Goal: Task Accomplishment & Management: Use online tool/utility

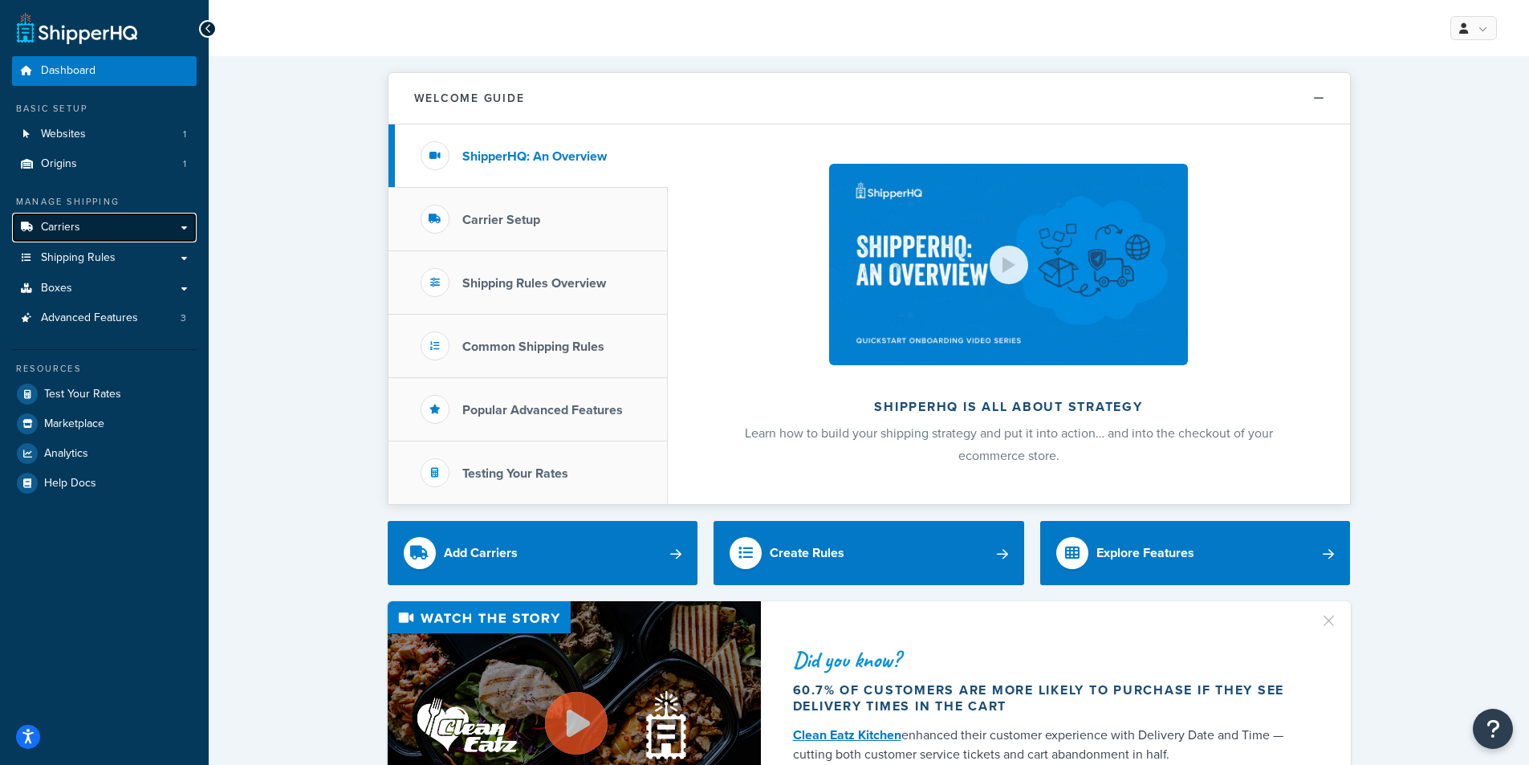
click at [82, 229] on link "Carriers" at bounding box center [104, 228] width 185 height 30
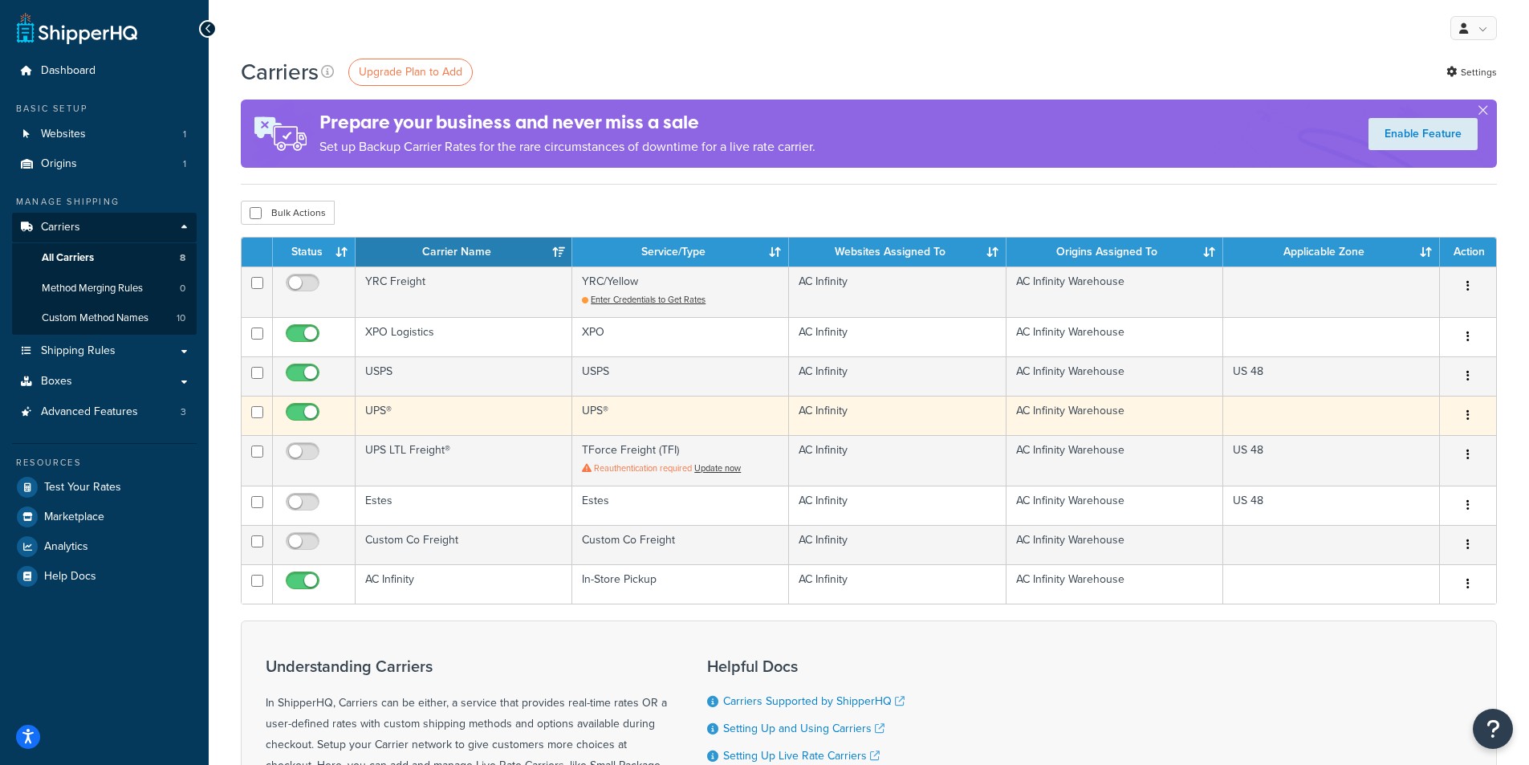
click at [473, 416] on td "UPS®" at bounding box center [463, 415] width 217 height 39
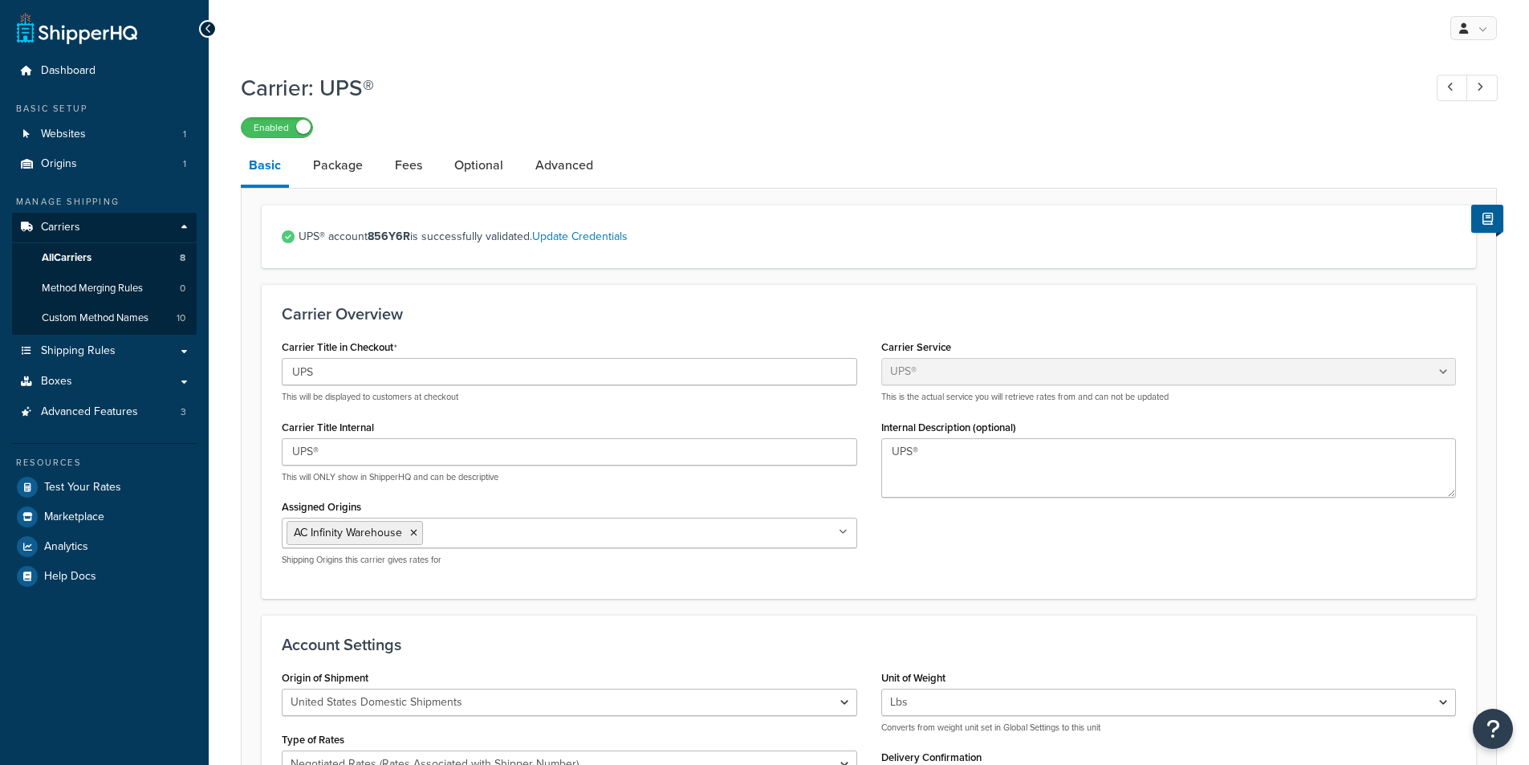
select select "ups"
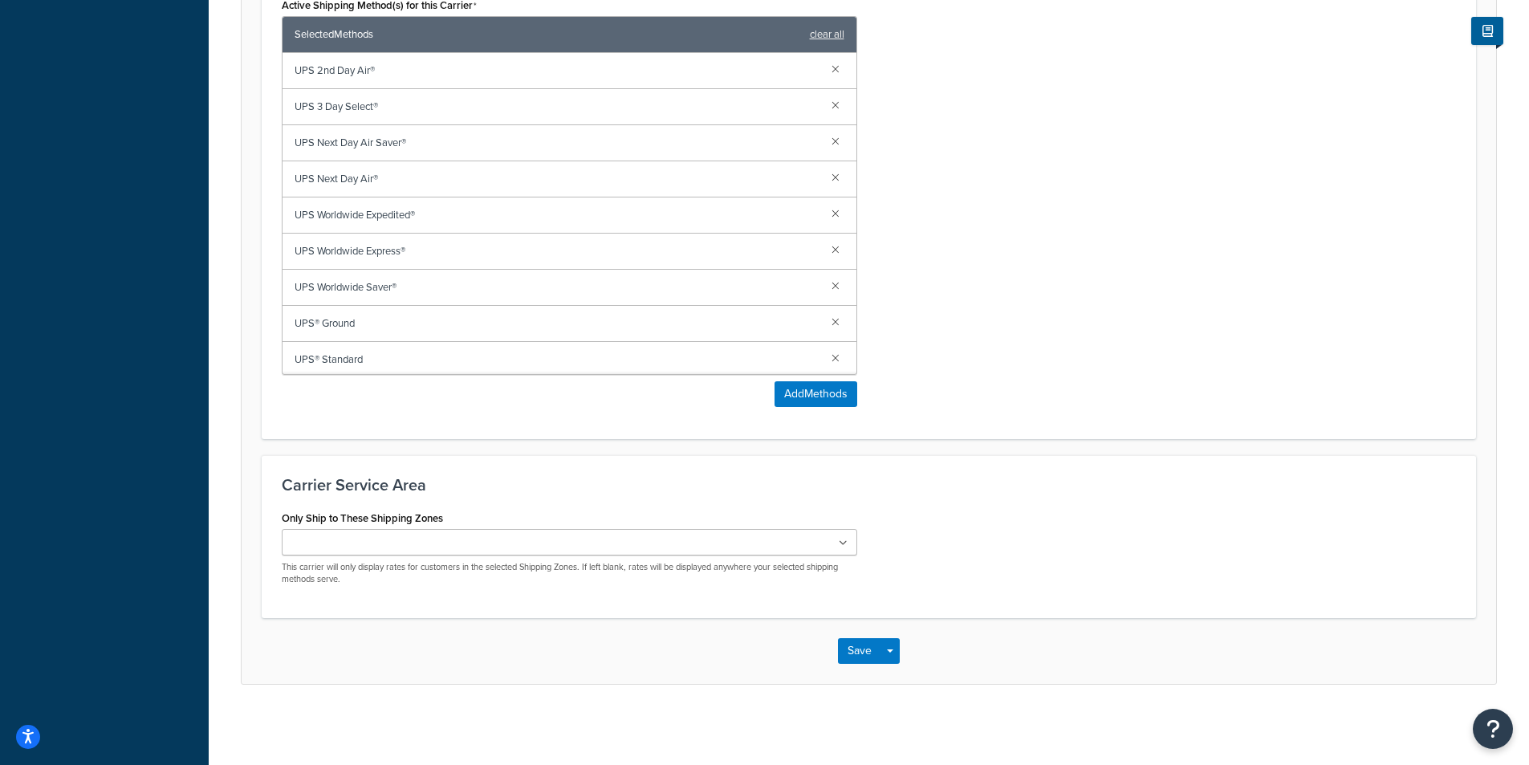
scroll to position [1051, 0]
click at [400, 549] on input "Only Ship to These Shipping Zones" at bounding box center [357, 543] width 142 height 18
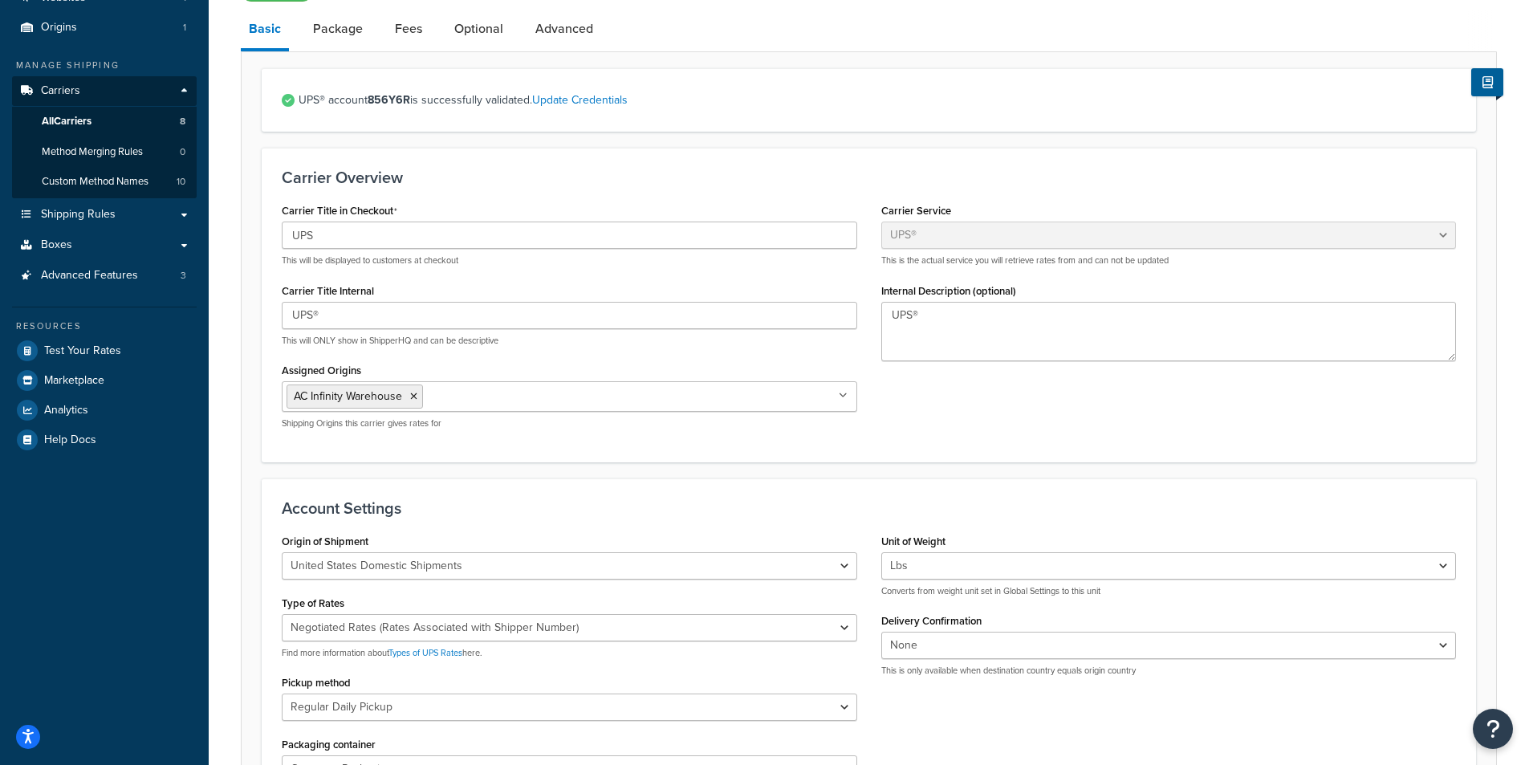
scroll to position [0, 0]
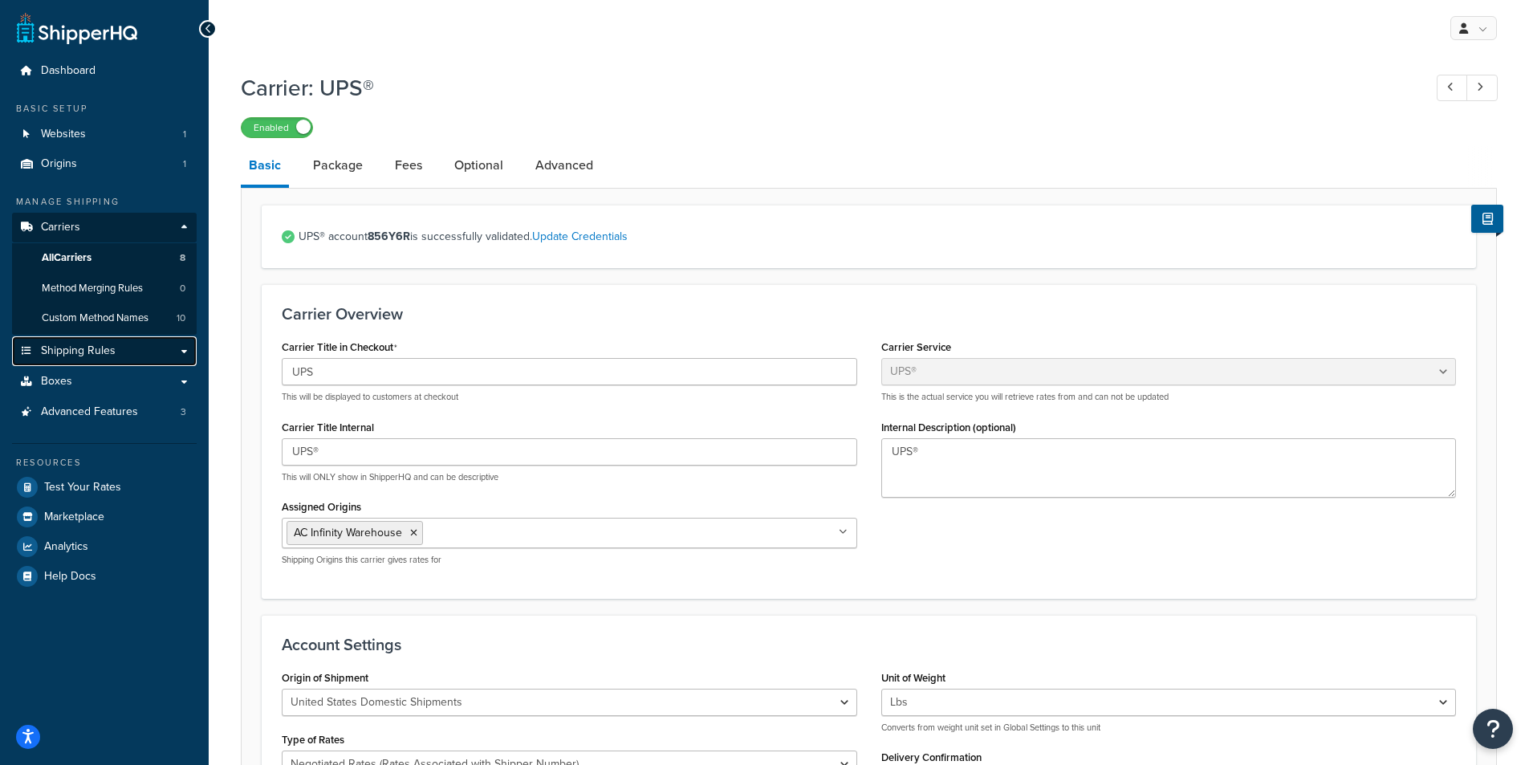
click at [73, 349] on span "Shipping Rules" at bounding box center [78, 351] width 75 height 14
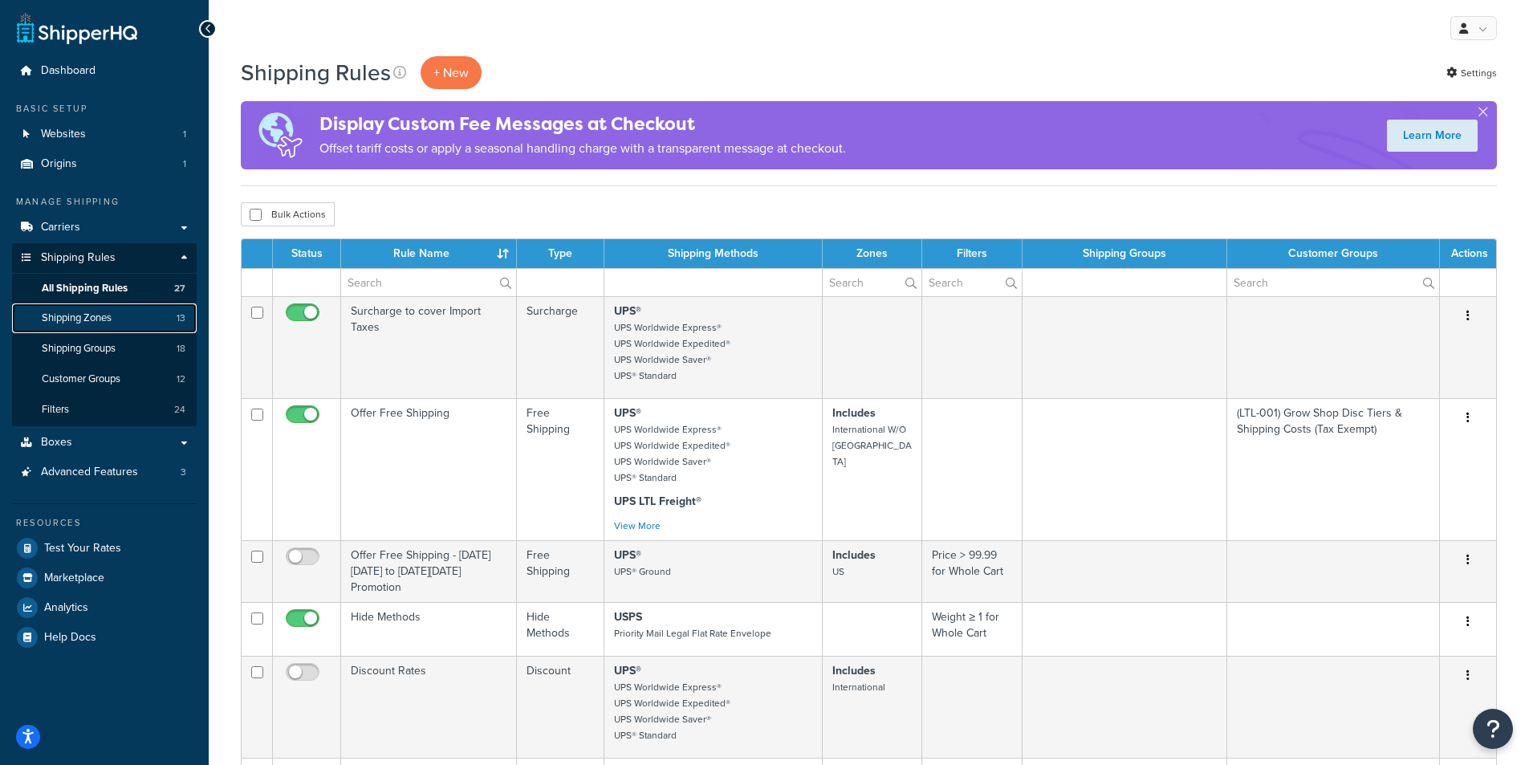
click at [79, 324] on span "Shipping Zones" at bounding box center [77, 318] width 70 height 14
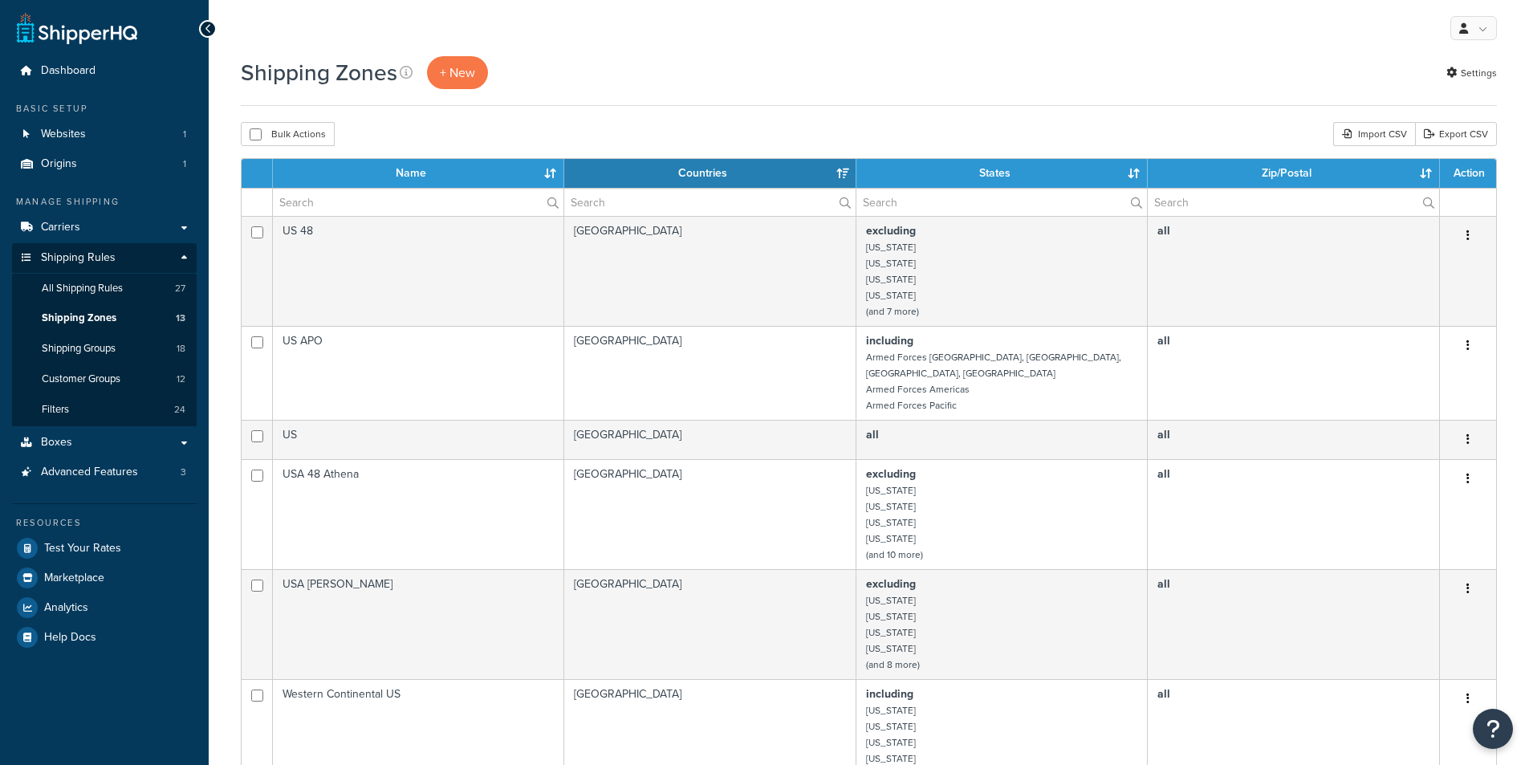
select select "15"
click at [468, 71] on span "+ New" at bounding box center [457, 72] width 35 height 18
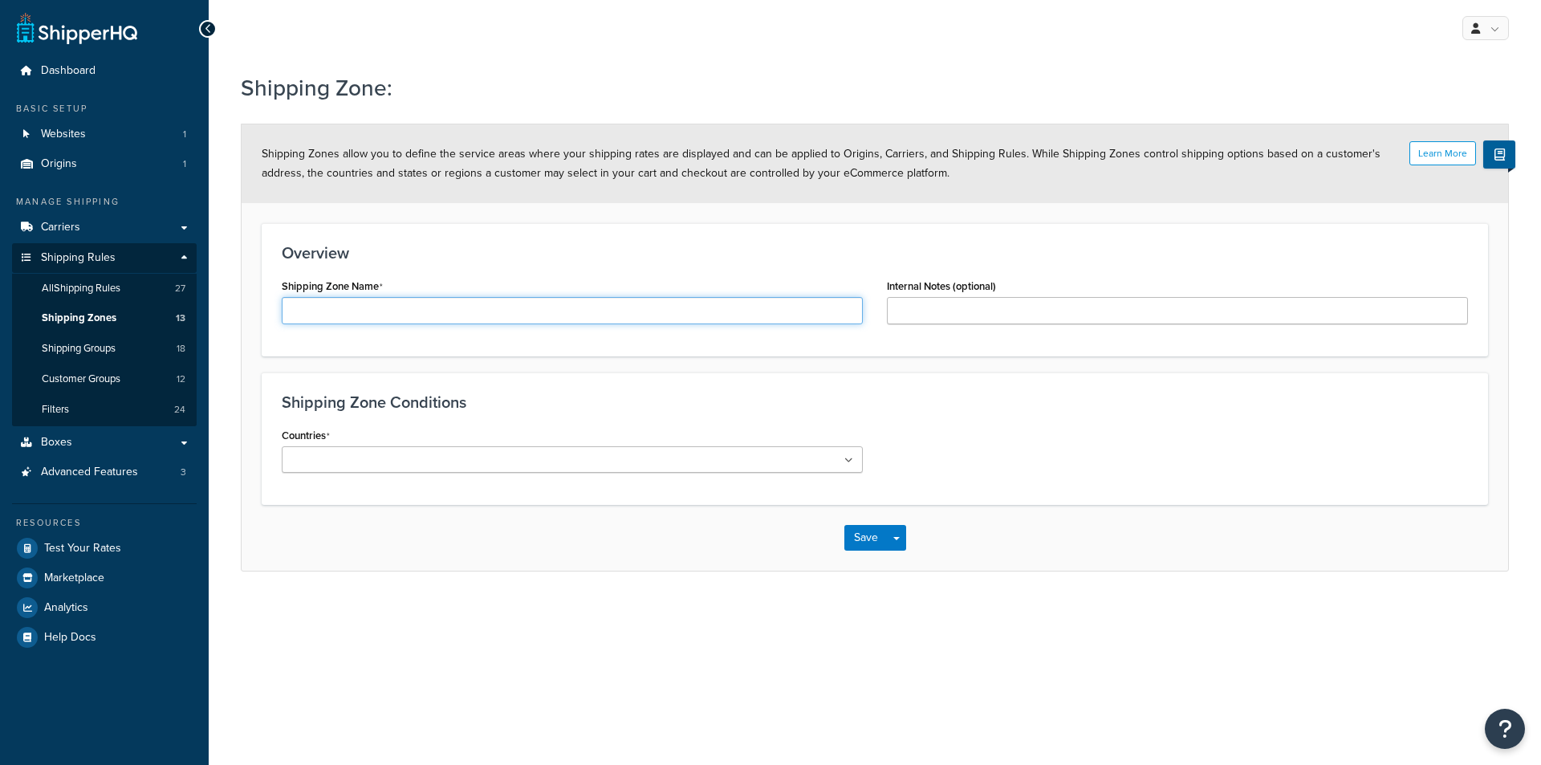
click at [417, 305] on input "Shipping Zone Name" at bounding box center [572, 310] width 581 height 27
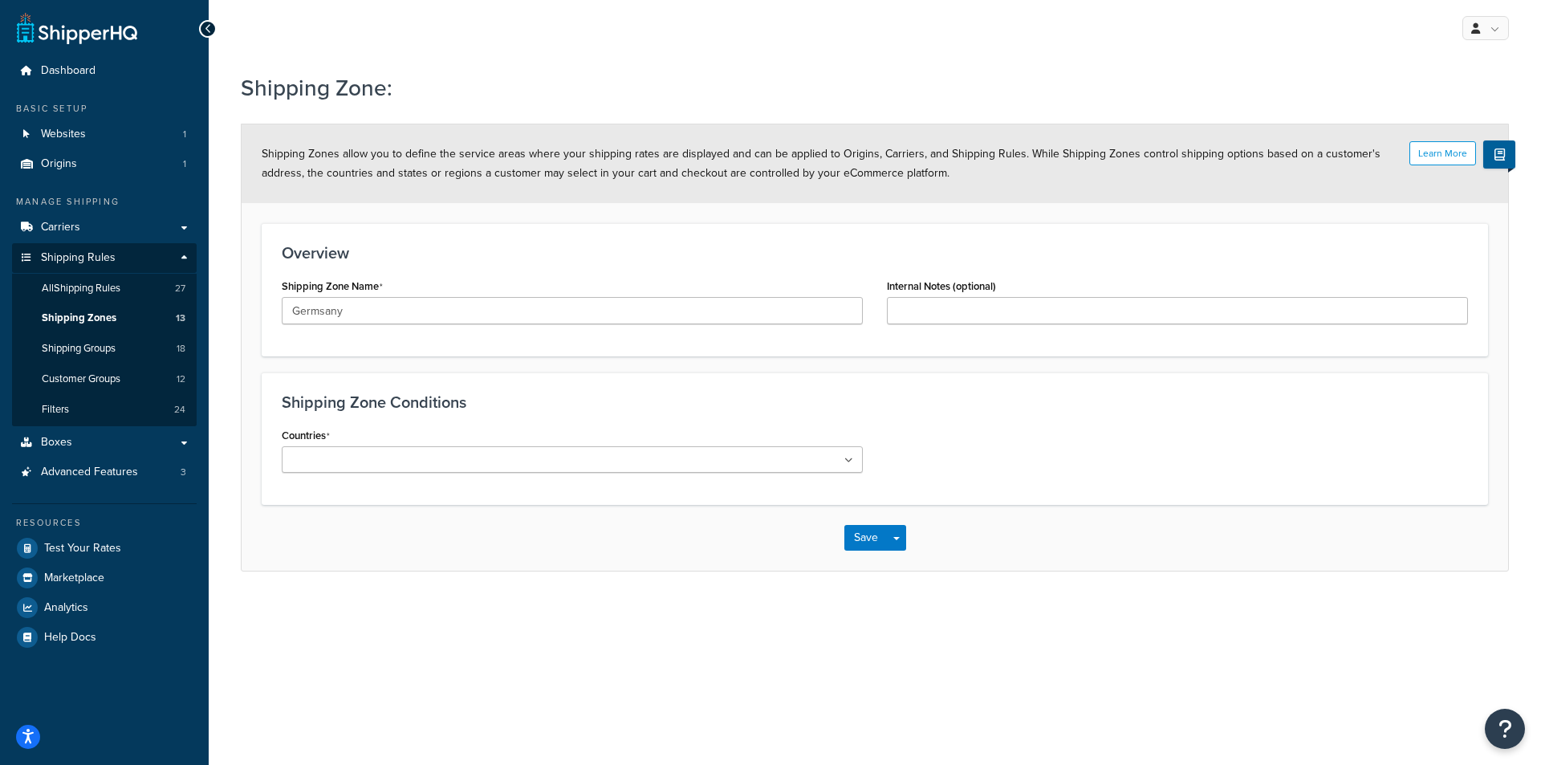
click at [441, 477] on div "Countries All Countries ALL [GEOGRAPHIC_DATA] [GEOGRAPHIC_DATA] [GEOGRAPHIC_DAT…" at bounding box center [572, 454] width 605 height 61
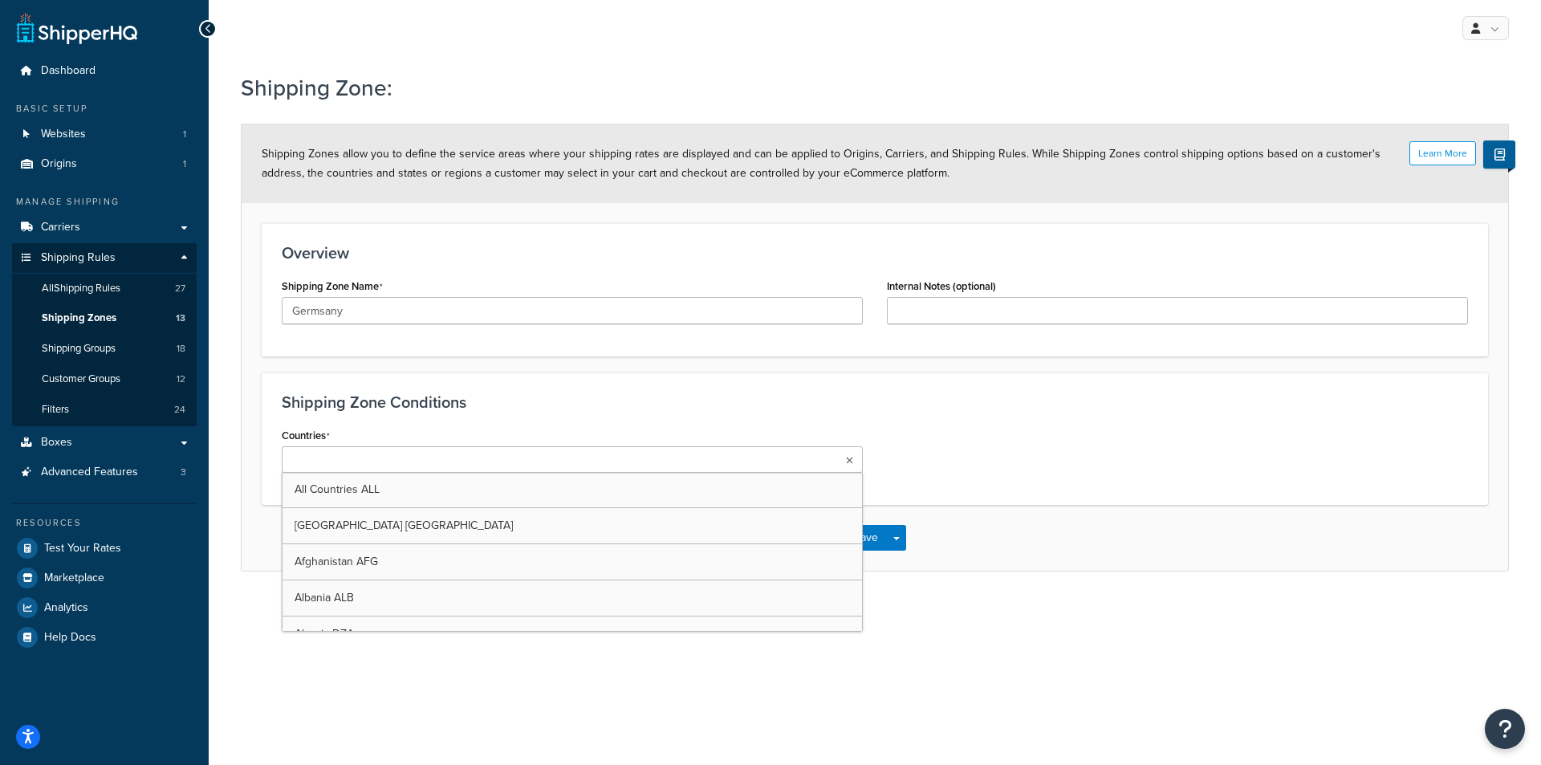
click at [454, 459] on ul at bounding box center [572, 459] width 581 height 26
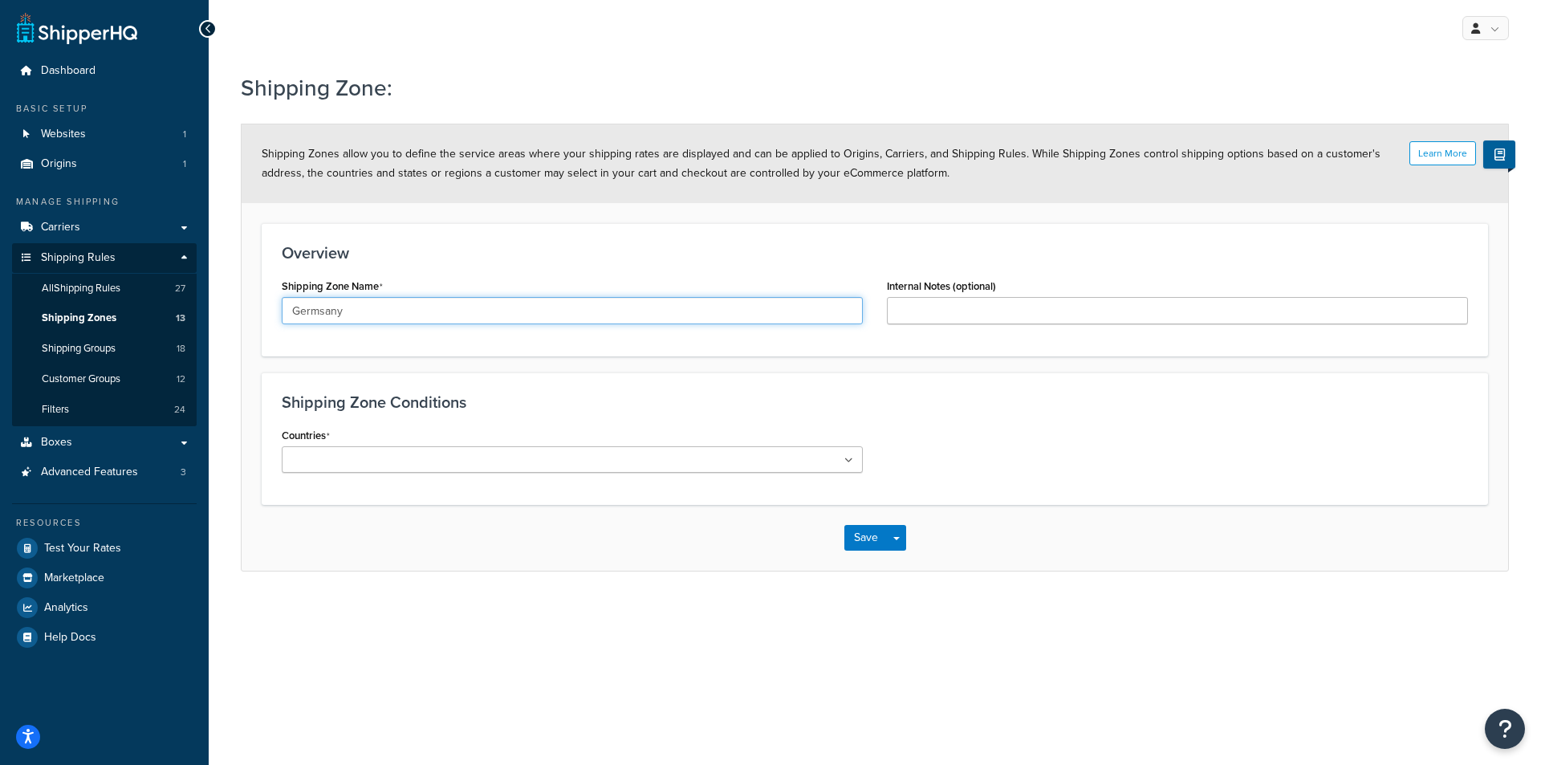
drag, startPoint x: 367, startPoint y: 311, endPoint x: 173, endPoint y: 322, distance: 195.3
click at [175, 322] on div "Dashboard Basic Setup Websites 1 Origins 1 Manage Shipping Carriers Carriers Al…" at bounding box center [770, 382] width 1541 height 765
type input "Germany"
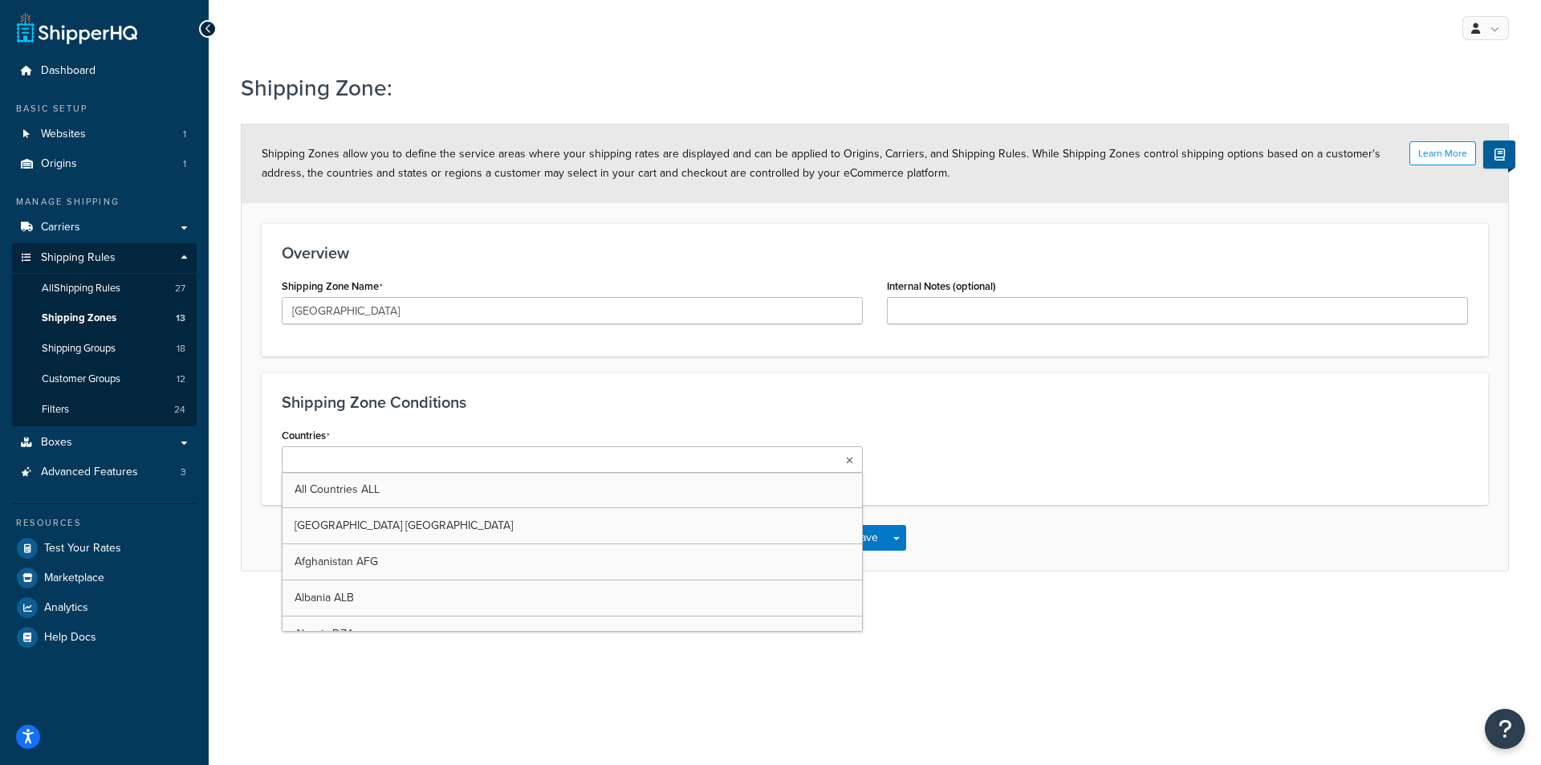
click at [380, 453] on input "Countries" at bounding box center [357, 461] width 142 height 18
type input "ger"
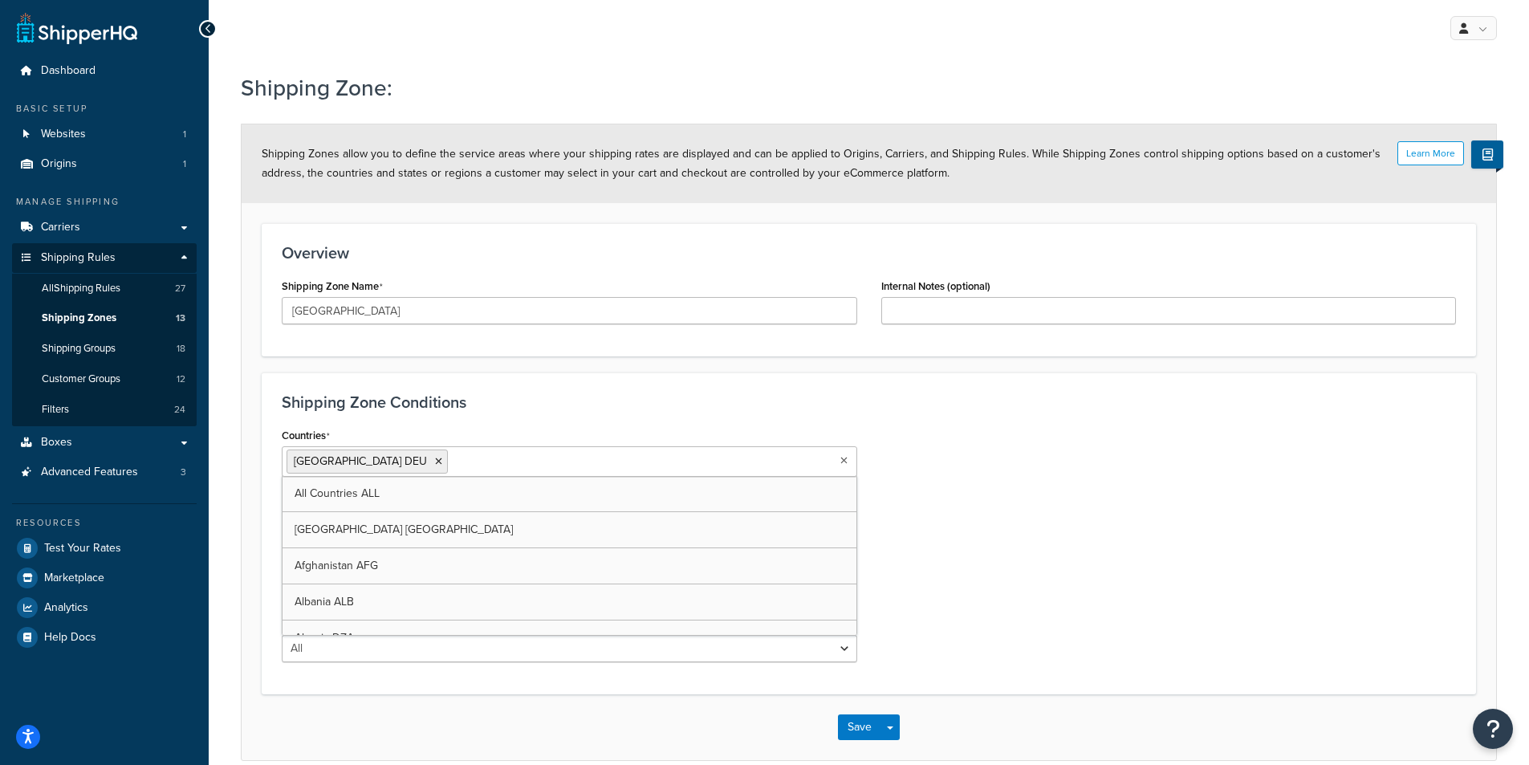
click at [571, 362] on form "Learn More Shipping Zones allow you to define the service areas where your ship…" at bounding box center [869, 441] width 1254 height 635
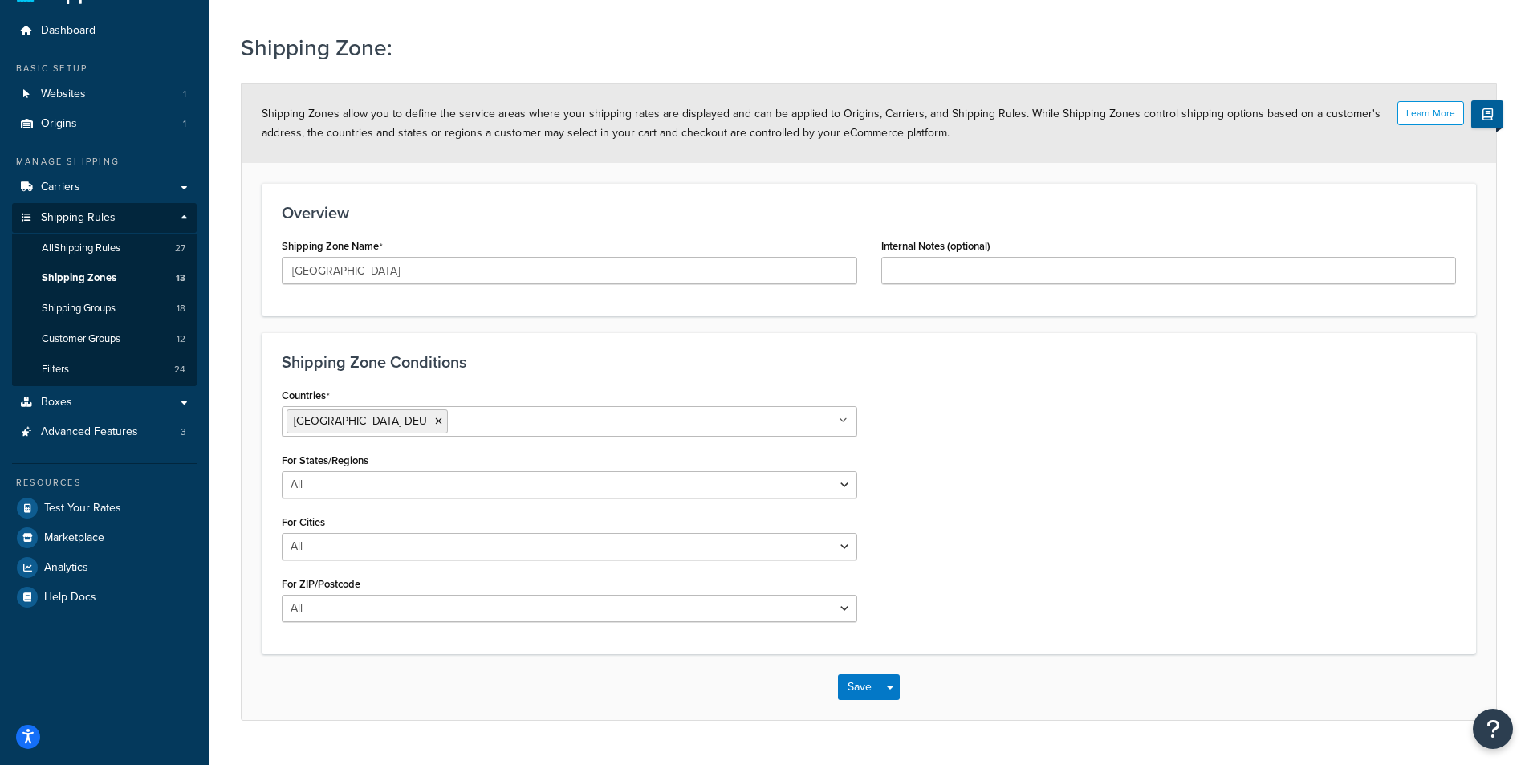
scroll to position [76, 0]
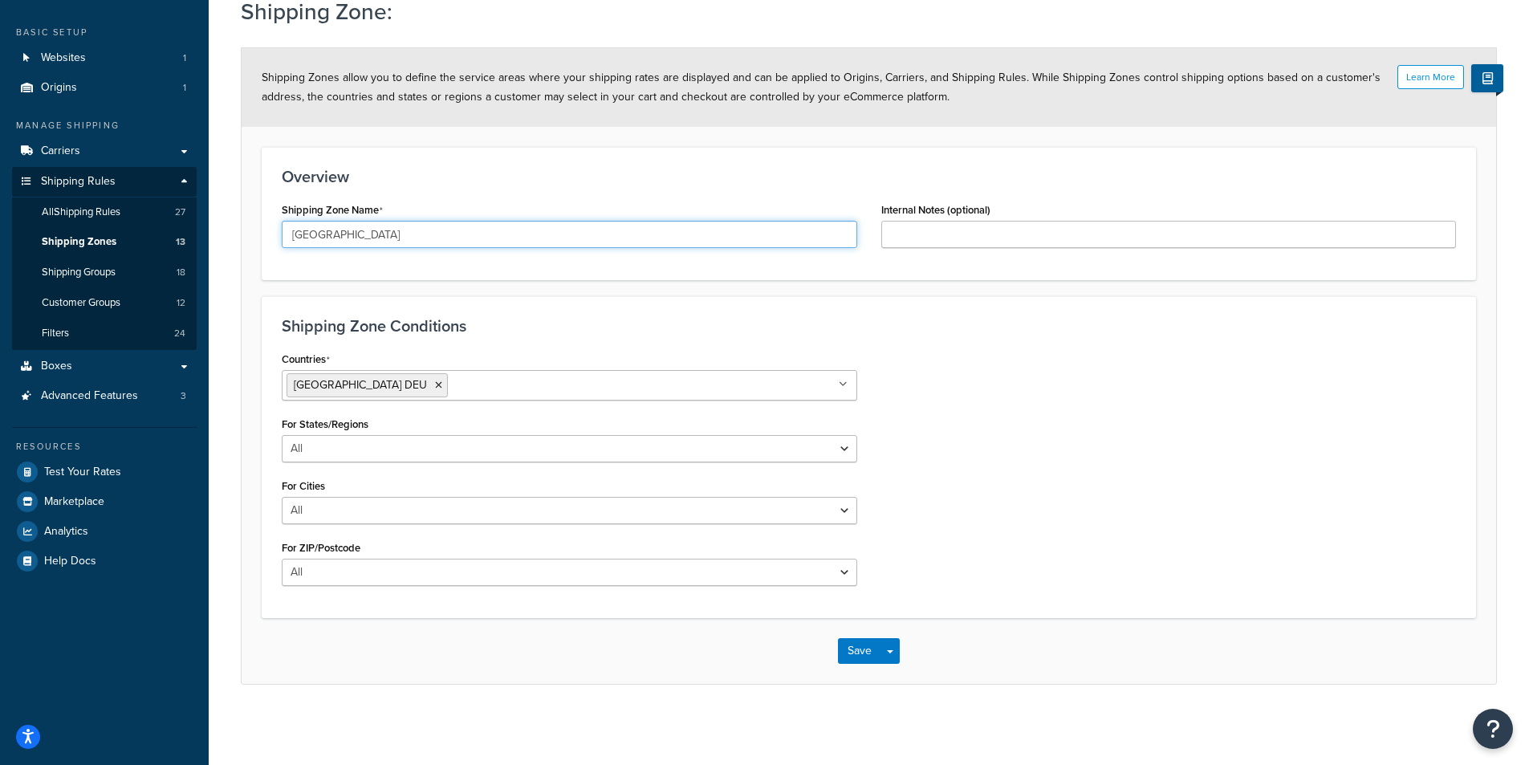
click at [344, 228] on input "Germany" at bounding box center [569, 234] width 575 height 27
type input "Germany Zone"
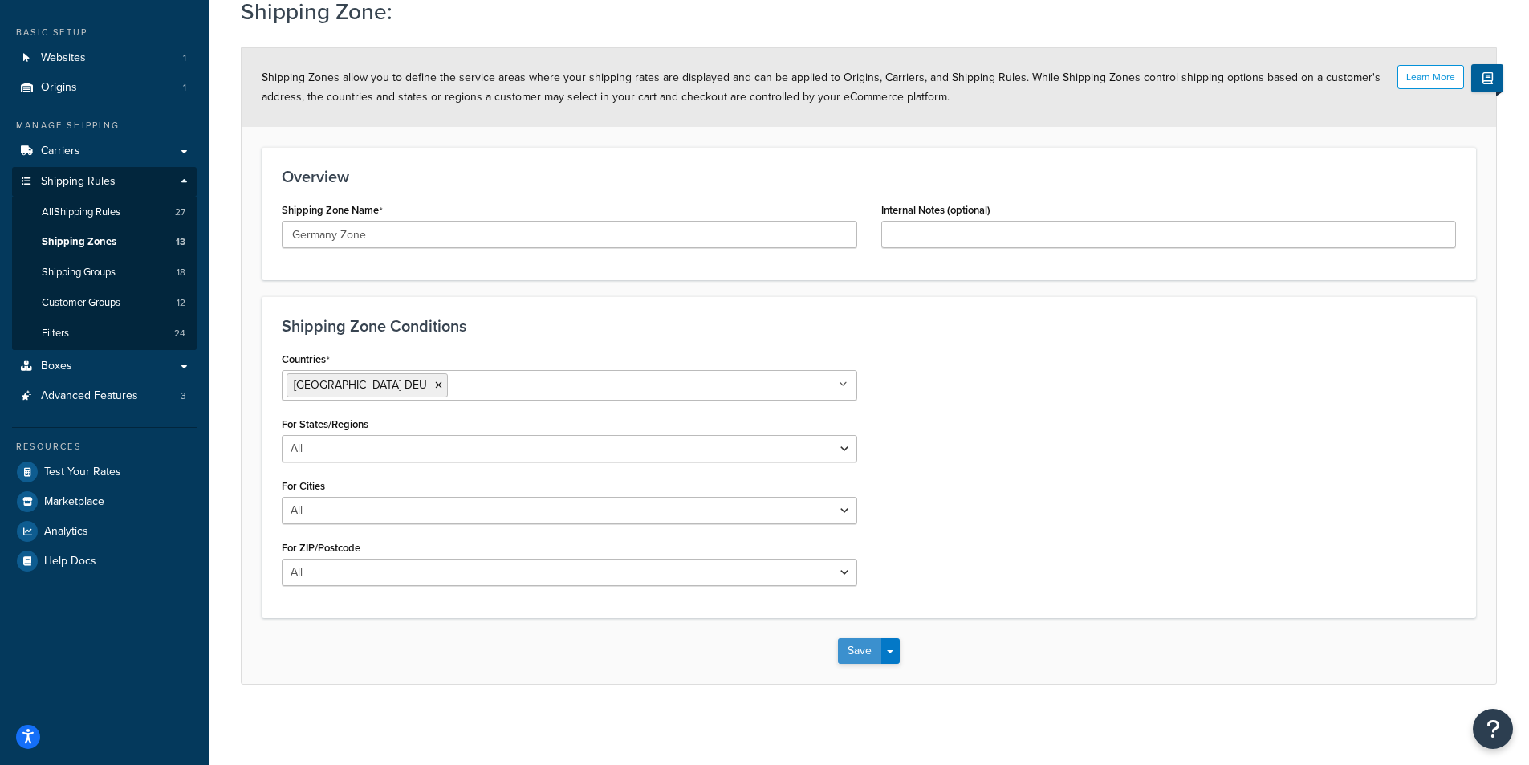
click at [848, 648] on button "Save" at bounding box center [859, 651] width 43 height 26
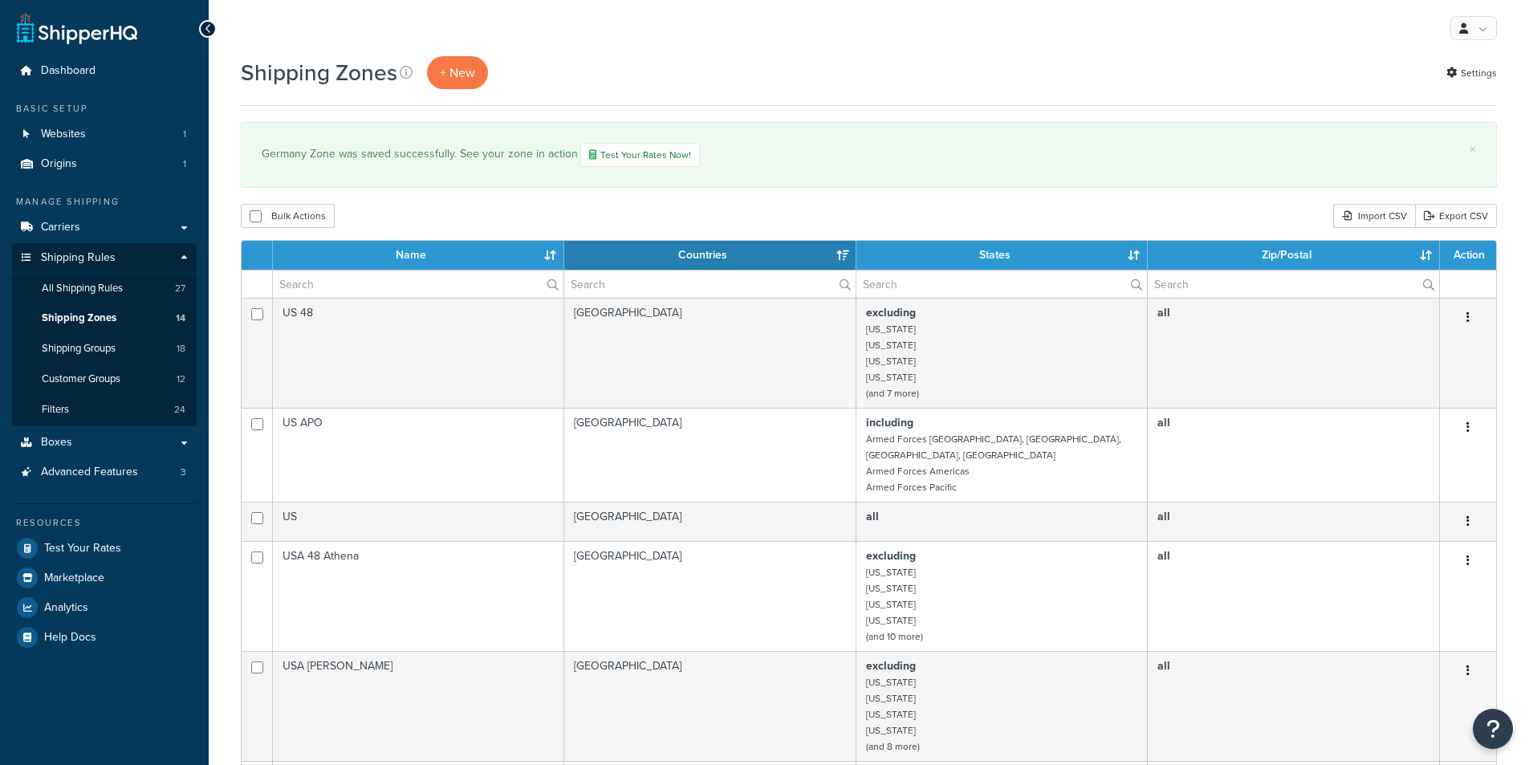
select select "15"
click at [96, 287] on span "All Shipping Rules" at bounding box center [82, 289] width 81 height 14
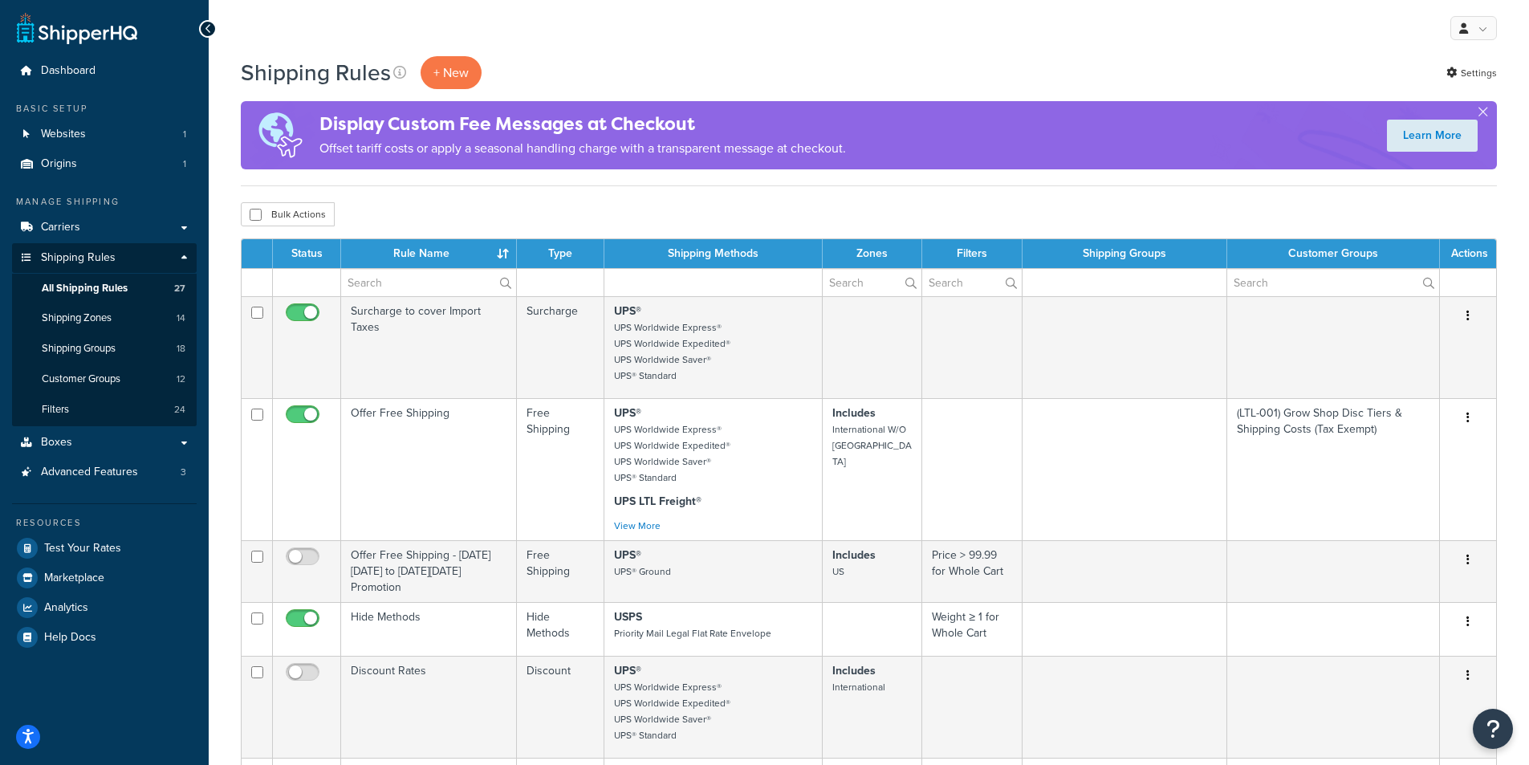
click at [549, 26] on div "My Profile Billing Global Settings Contact Us Logout" at bounding box center [869, 28] width 1320 height 56
click at [626, 33] on div "My Profile Billing Global Settings Contact Us Logout" at bounding box center [869, 28] width 1320 height 56
click at [679, 43] on div "My Profile Billing Global Settings Contact Us Logout" at bounding box center [869, 28] width 1320 height 56
click at [635, 12] on div "My Profile Billing Global Settings Contact Us Logout" at bounding box center [869, 28] width 1320 height 56
click at [891, 51] on div "My Profile Billing Global Settings Contact Us Logout" at bounding box center [869, 28] width 1320 height 56
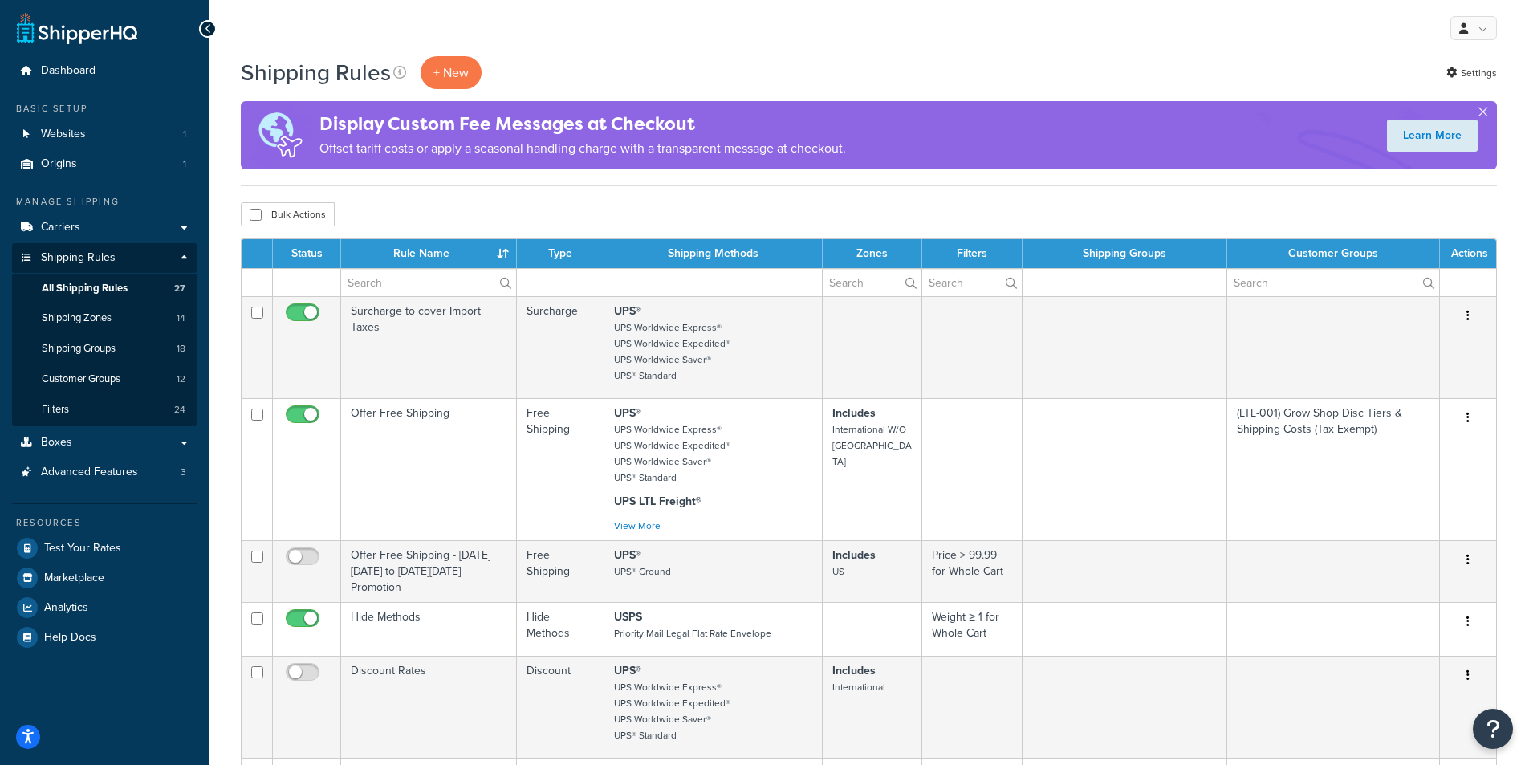
click at [773, 56] on div "Shipping Rules + New Settings" at bounding box center [869, 72] width 1256 height 33
click at [799, 38] on div "My Profile Billing Global Settings Contact Us Logout" at bounding box center [869, 28] width 1320 height 56
click at [460, 54] on div "My Profile Billing Global Settings Contact Us Logout" at bounding box center [869, 28] width 1320 height 56
click at [449, 66] on p "+ New" at bounding box center [450, 72] width 61 height 33
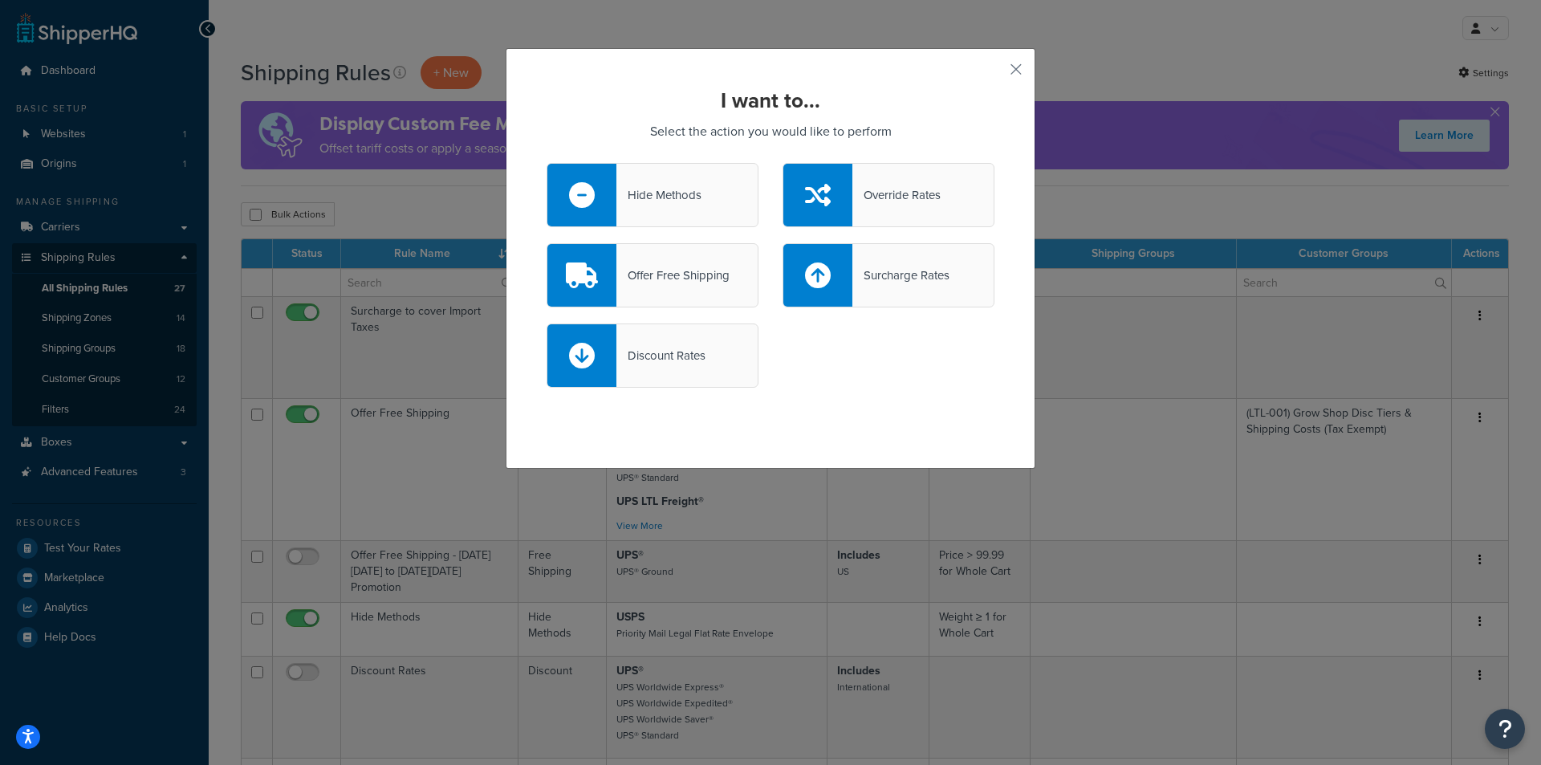
click at [674, 197] on div "Hide Methods" at bounding box center [658, 195] width 85 height 22
click at [0, 0] on input "Hide Methods" at bounding box center [0, 0] width 0 height 0
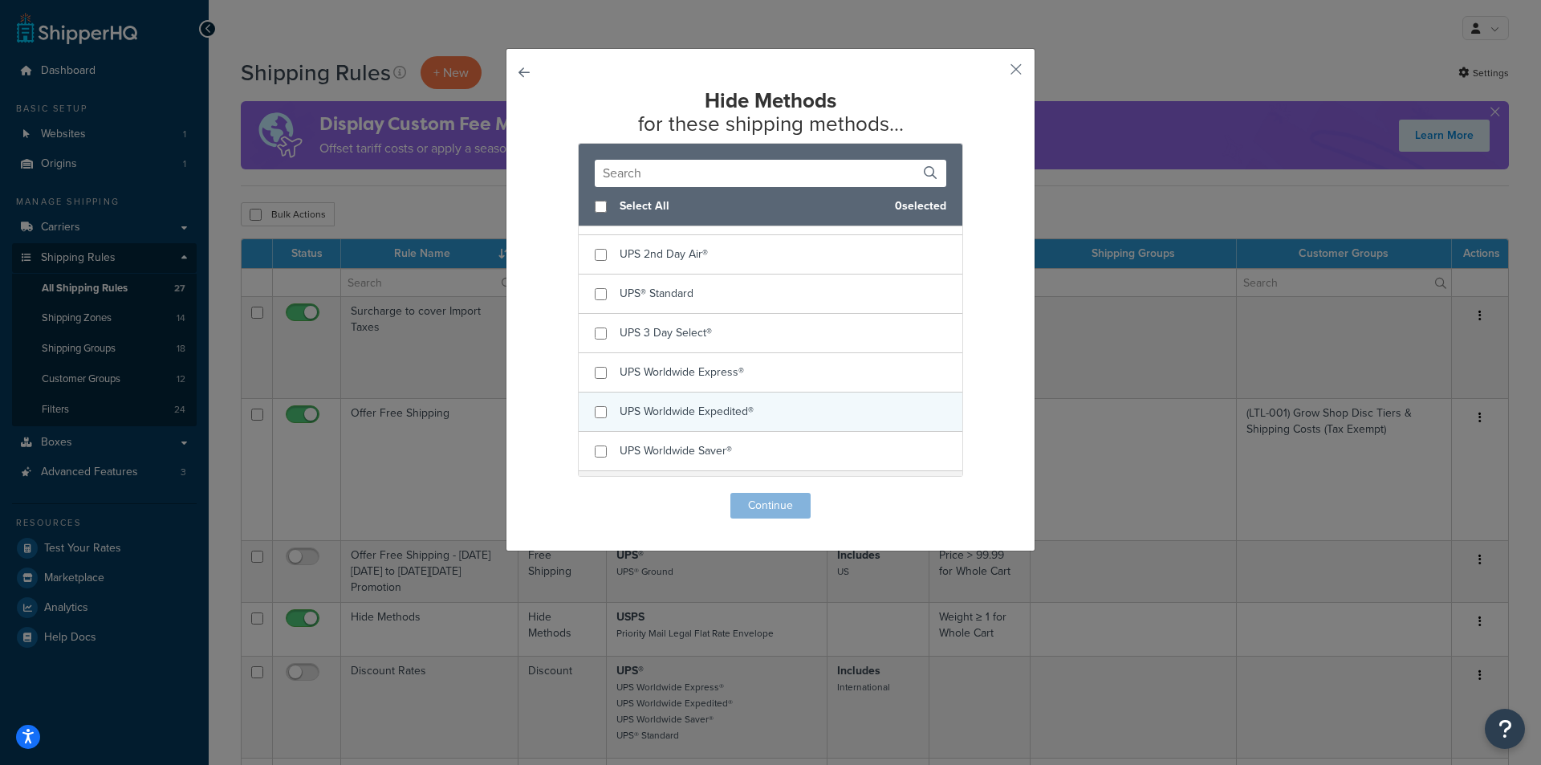
scroll to position [481, 0]
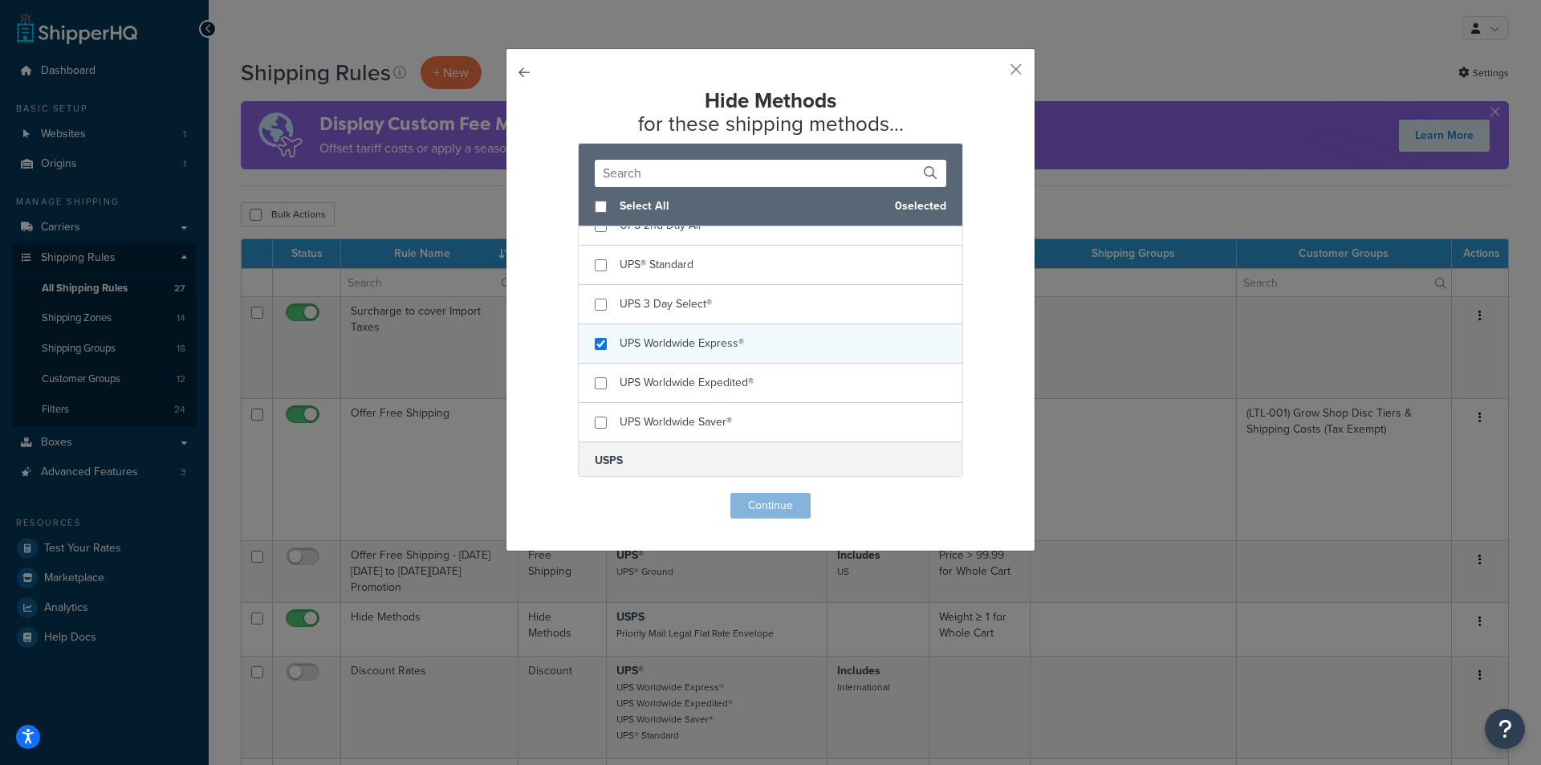
checkbox input "true"
click at [747, 343] on div "UPS Worldwide Express®" at bounding box center [771, 343] width 384 height 39
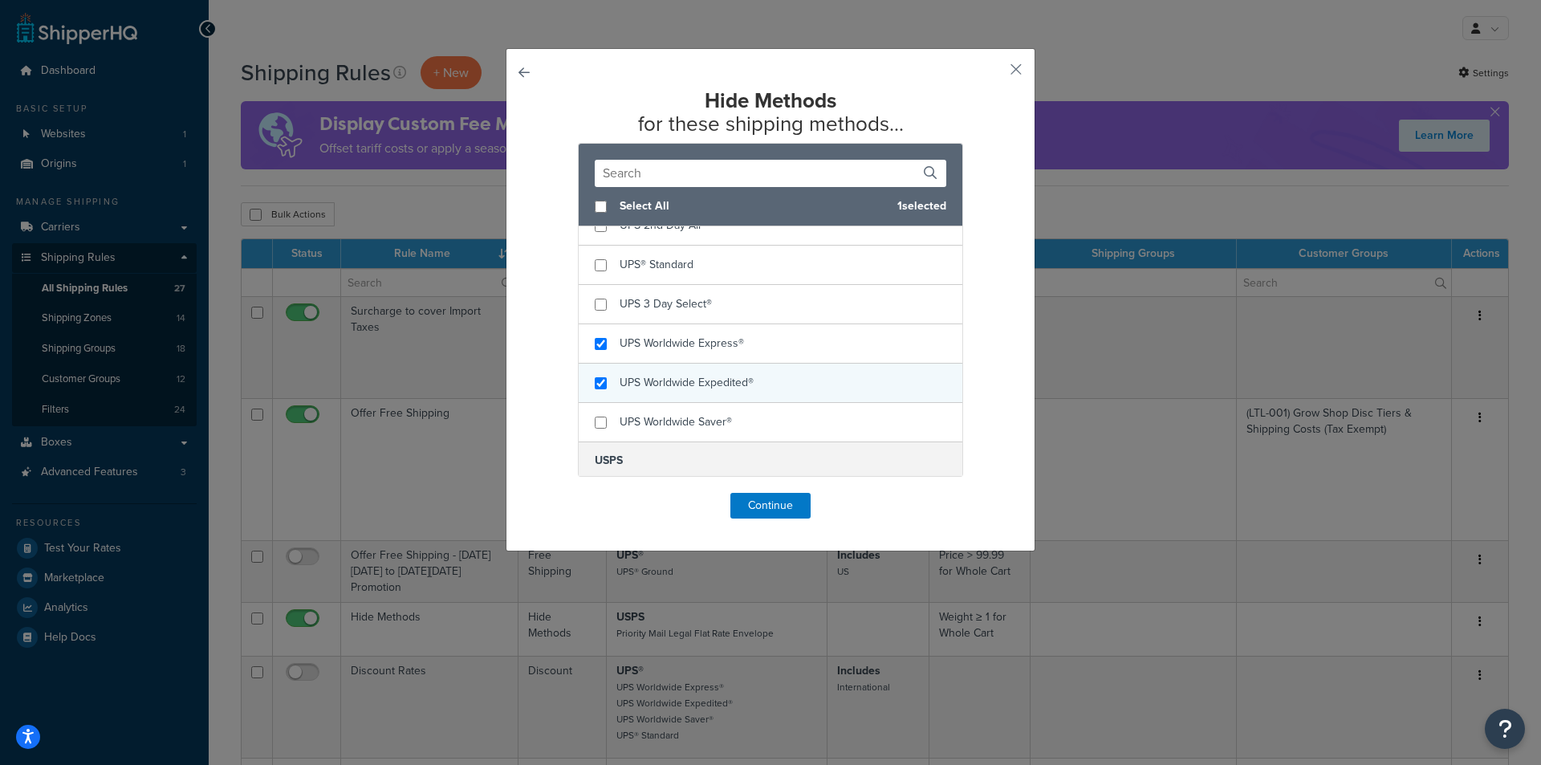
checkbox input "true"
click at [774, 375] on div "UPS Worldwide Expedited®" at bounding box center [771, 382] width 384 height 39
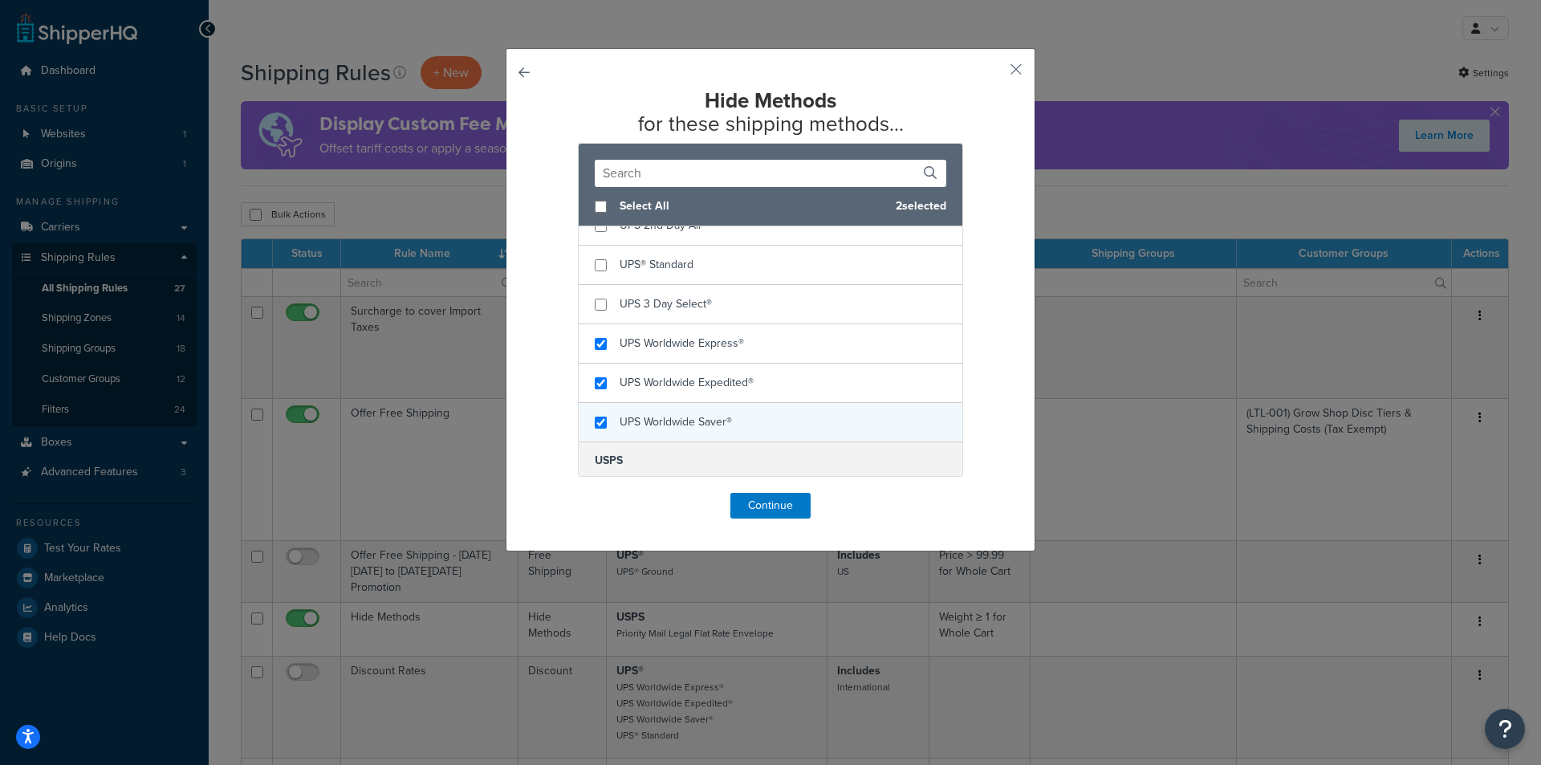
checkbox input "true"
click at [745, 416] on div "UPS Worldwide Saver®" at bounding box center [771, 422] width 384 height 39
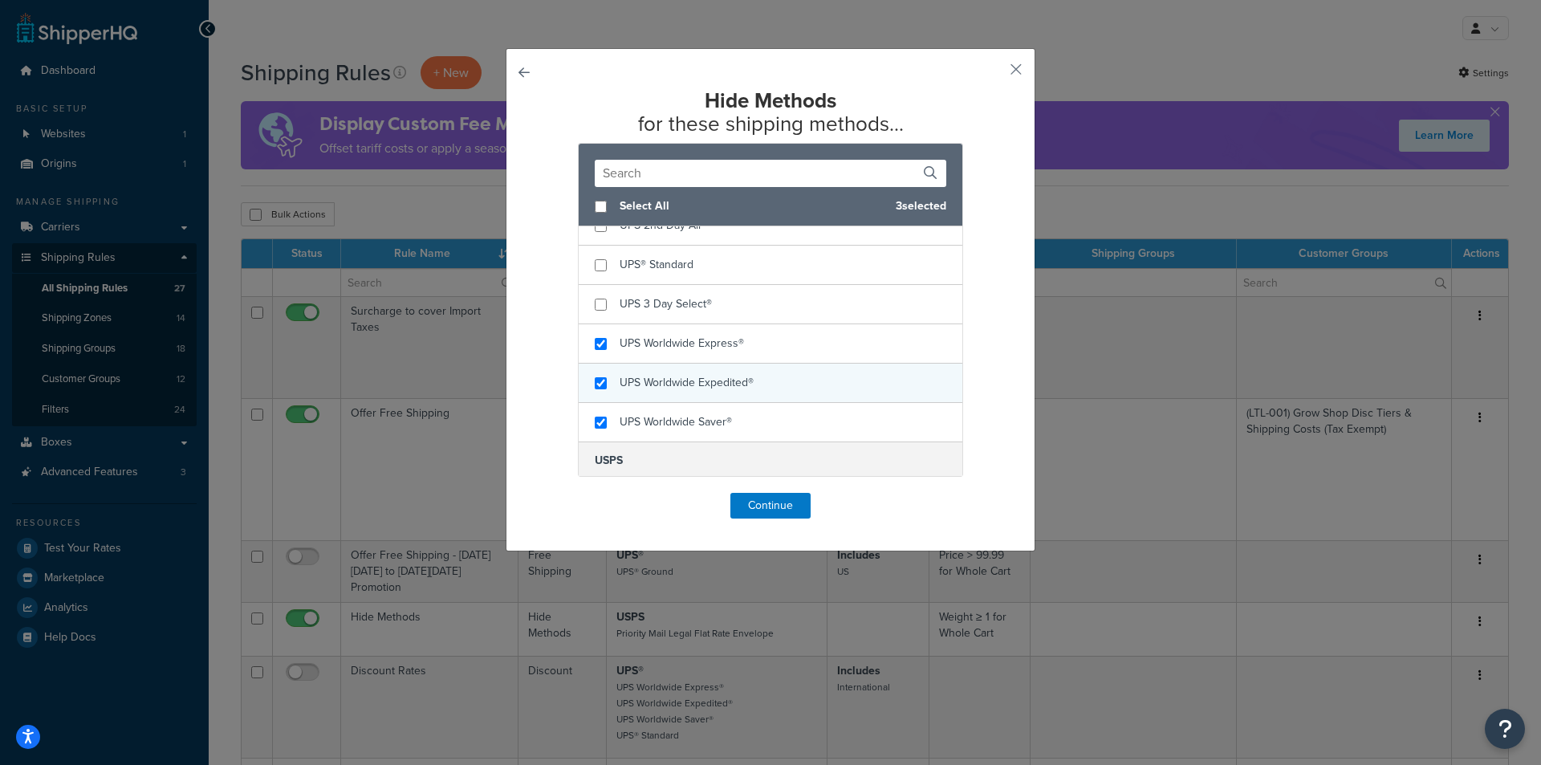
scroll to position [401, 0]
checkbox input "true"
click at [725, 391] on div "UPS 3 Day Select®" at bounding box center [771, 384] width 384 height 39
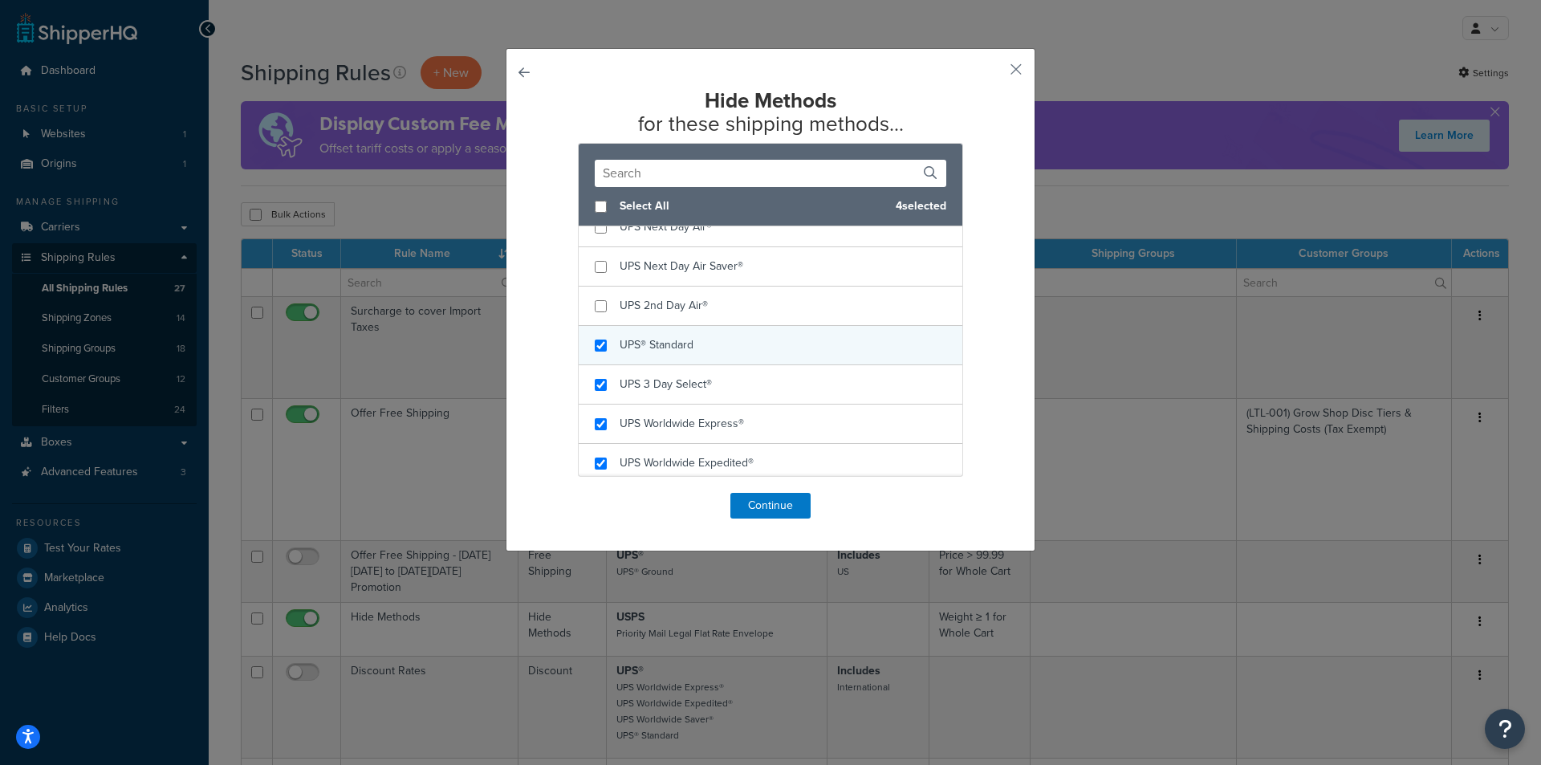
checkbox input "true"
click at [729, 355] on div "UPS® Standard" at bounding box center [771, 345] width 384 height 39
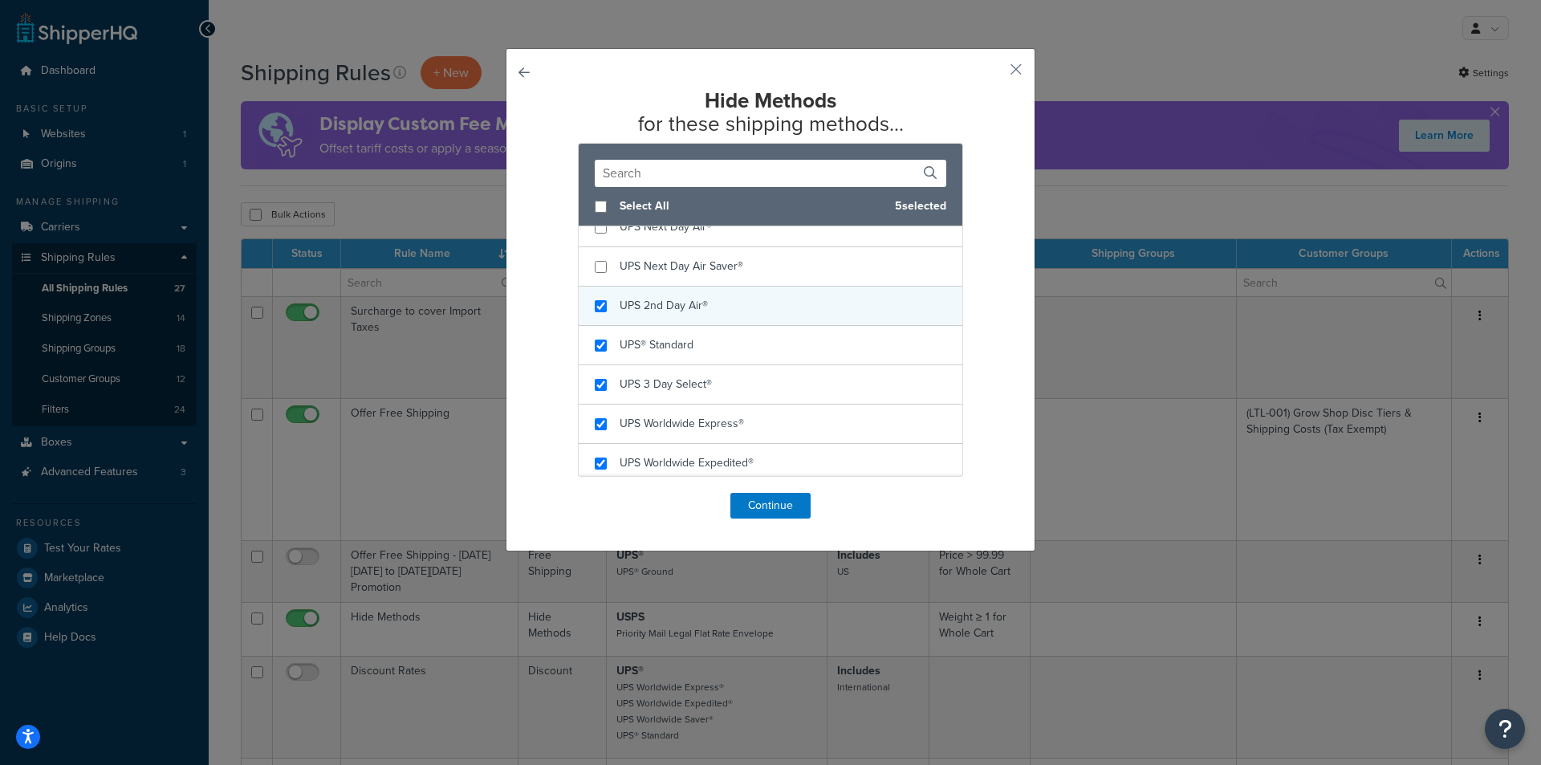
checkbox input "true"
click at [721, 302] on div "UPS 2nd Day Air®" at bounding box center [771, 305] width 384 height 39
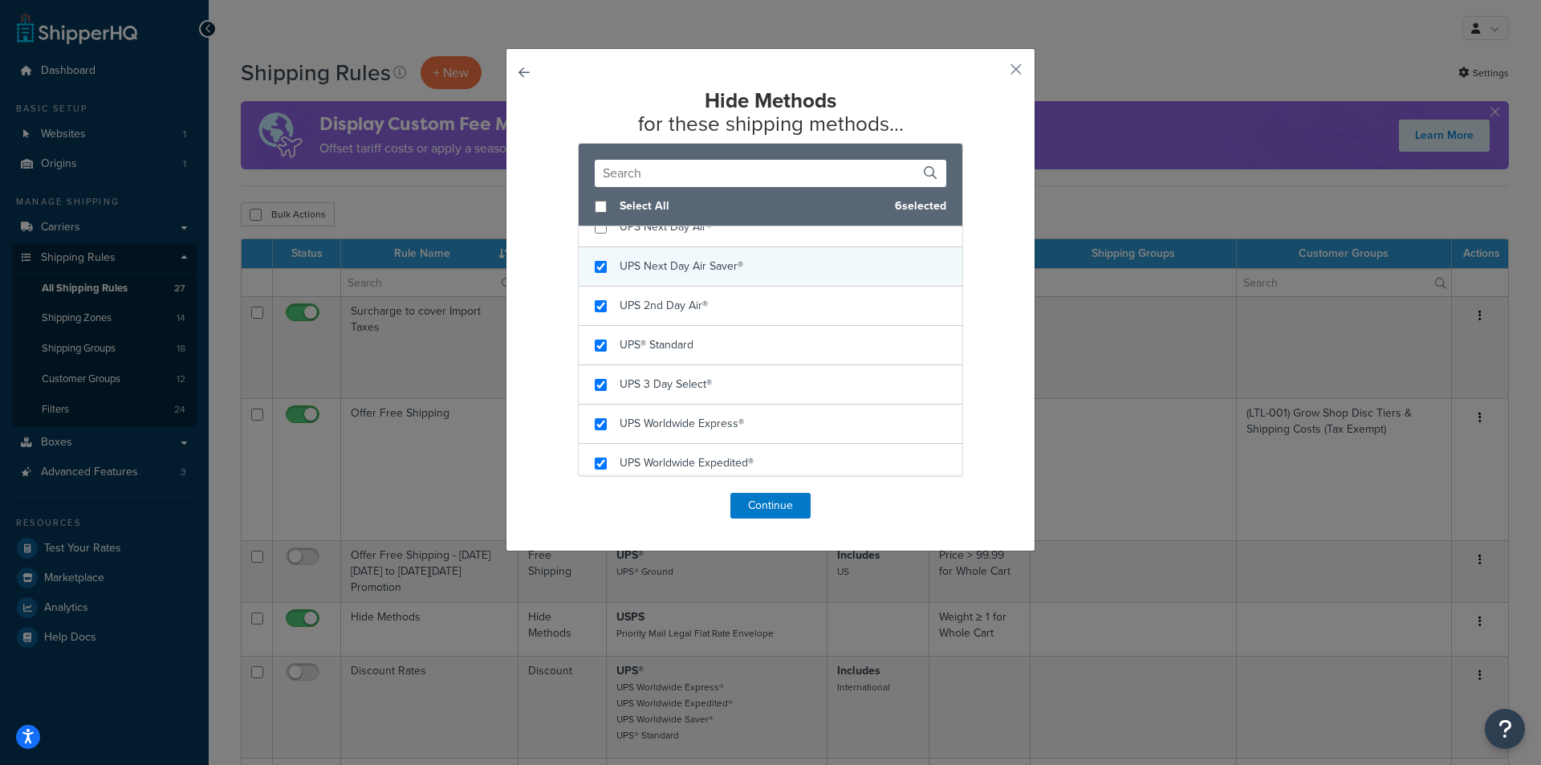
checkbox input "true"
click at [729, 277] on div "UPS Next Day Air Saver®" at bounding box center [681, 266] width 124 height 22
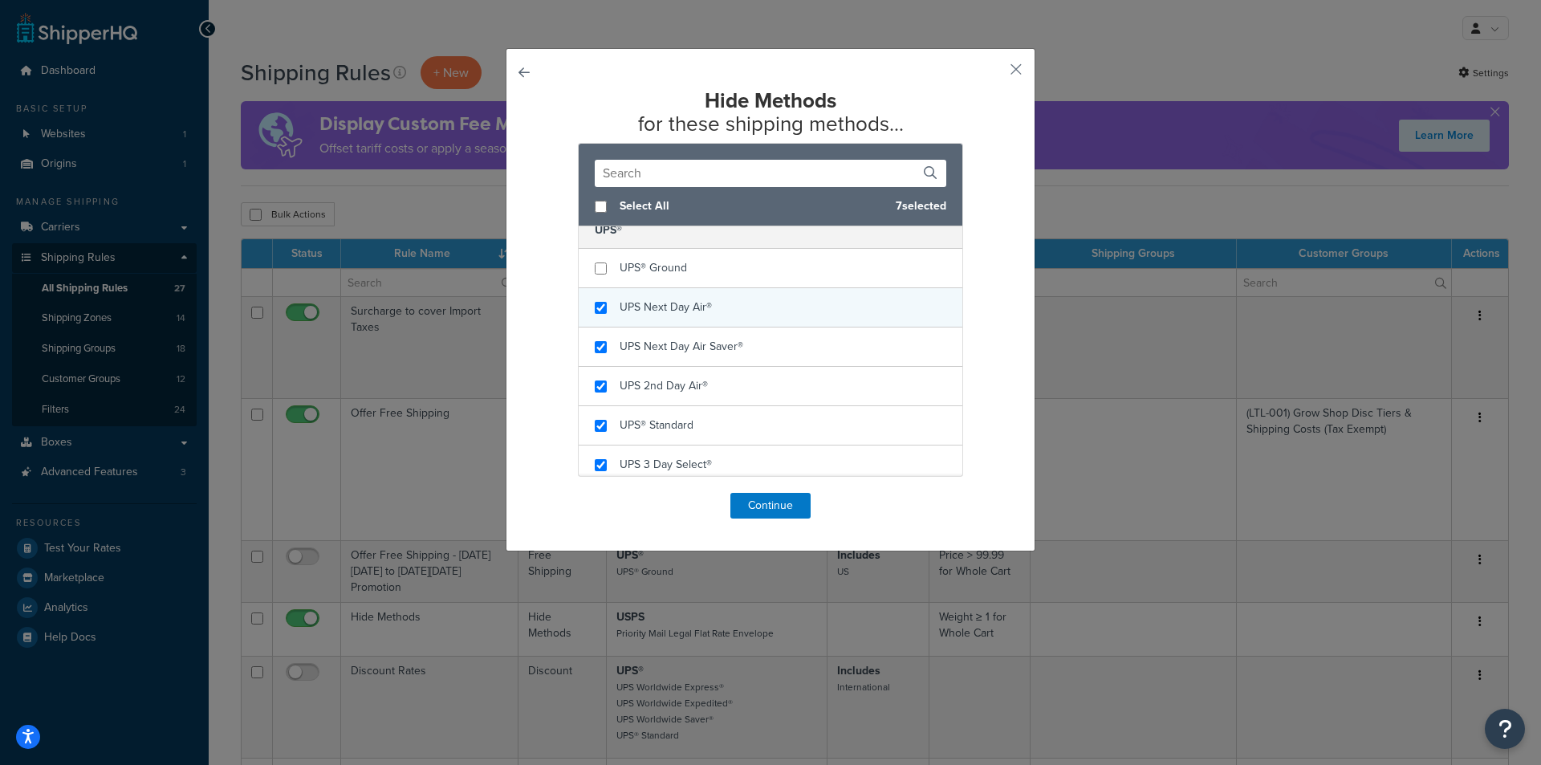
checkbox input "true"
click at [704, 311] on span "UPS Next Day Air®" at bounding box center [665, 306] width 92 height 17
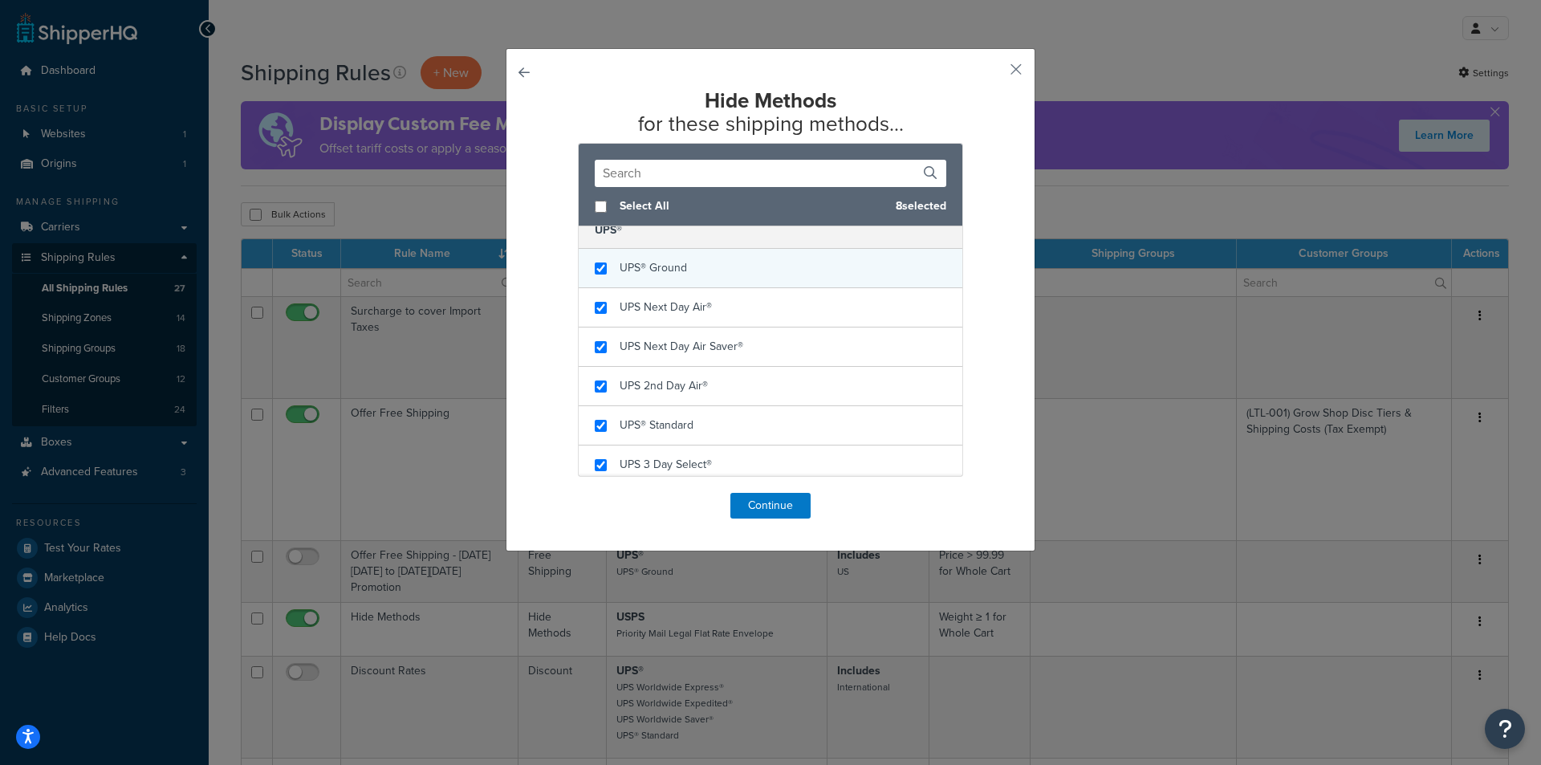
checkbox input "true"
click at [707, 272] on div "UPS® Ground" at bounding box center [771, 268] width 384 height 39
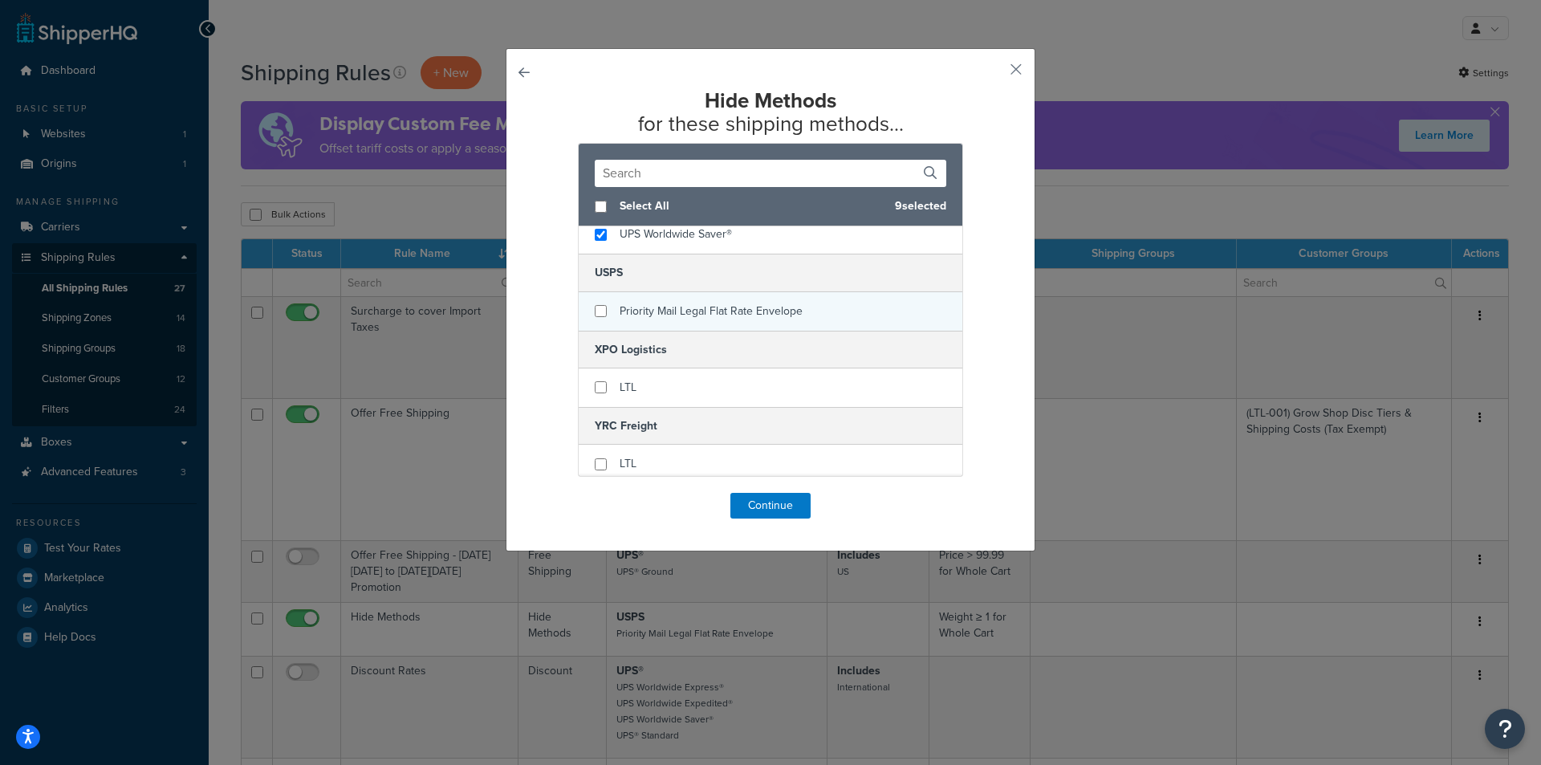
scroll to position [676, 0]
click at [597, 307] on input "checkbox" at bounding box center [601, 304] width 12 height 12
checkbox input "true"
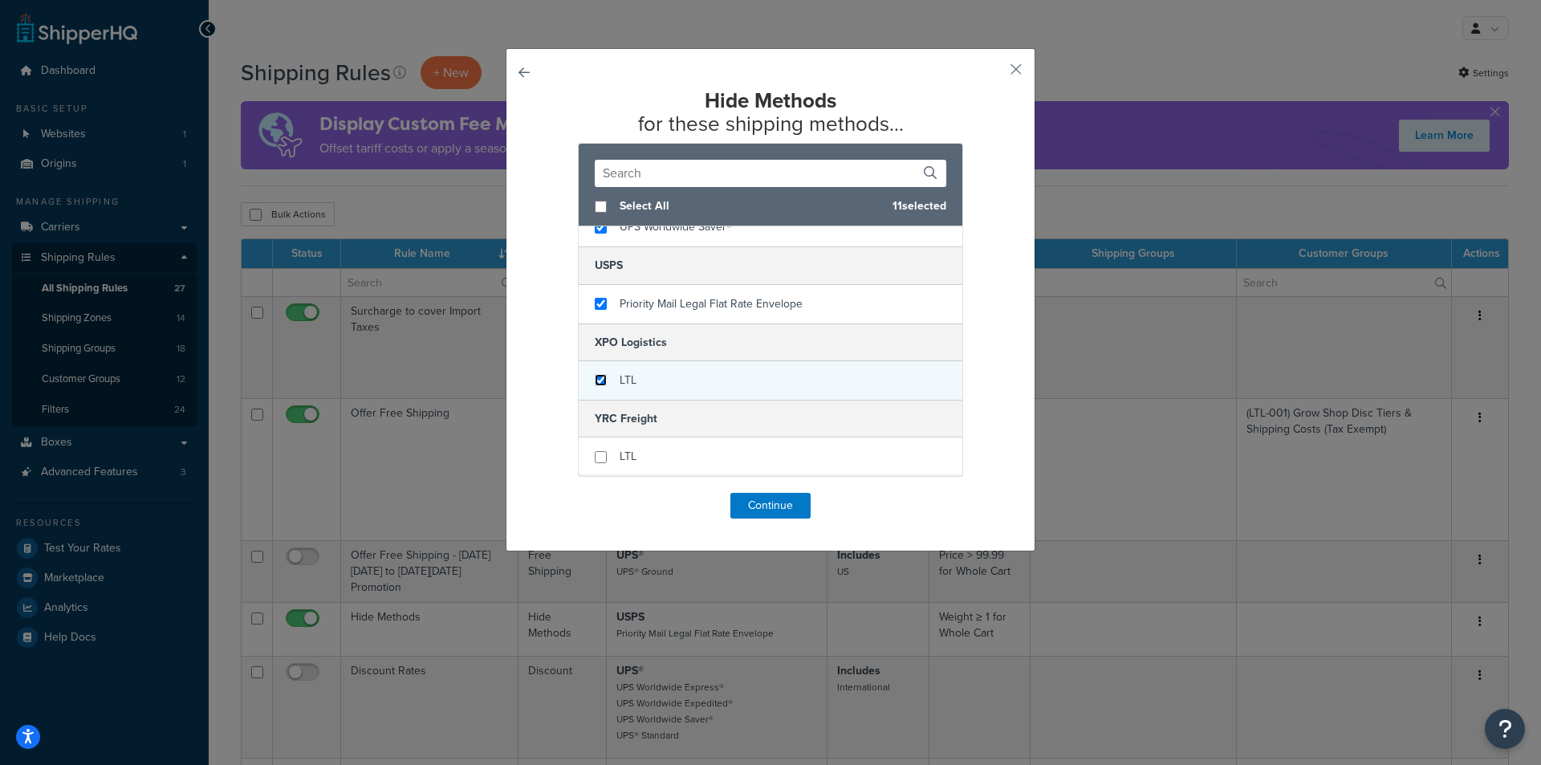
click at [599, 376] on input "checkbox" at bounding box center [601, 380] width 12 height 12
checkbox input "true"
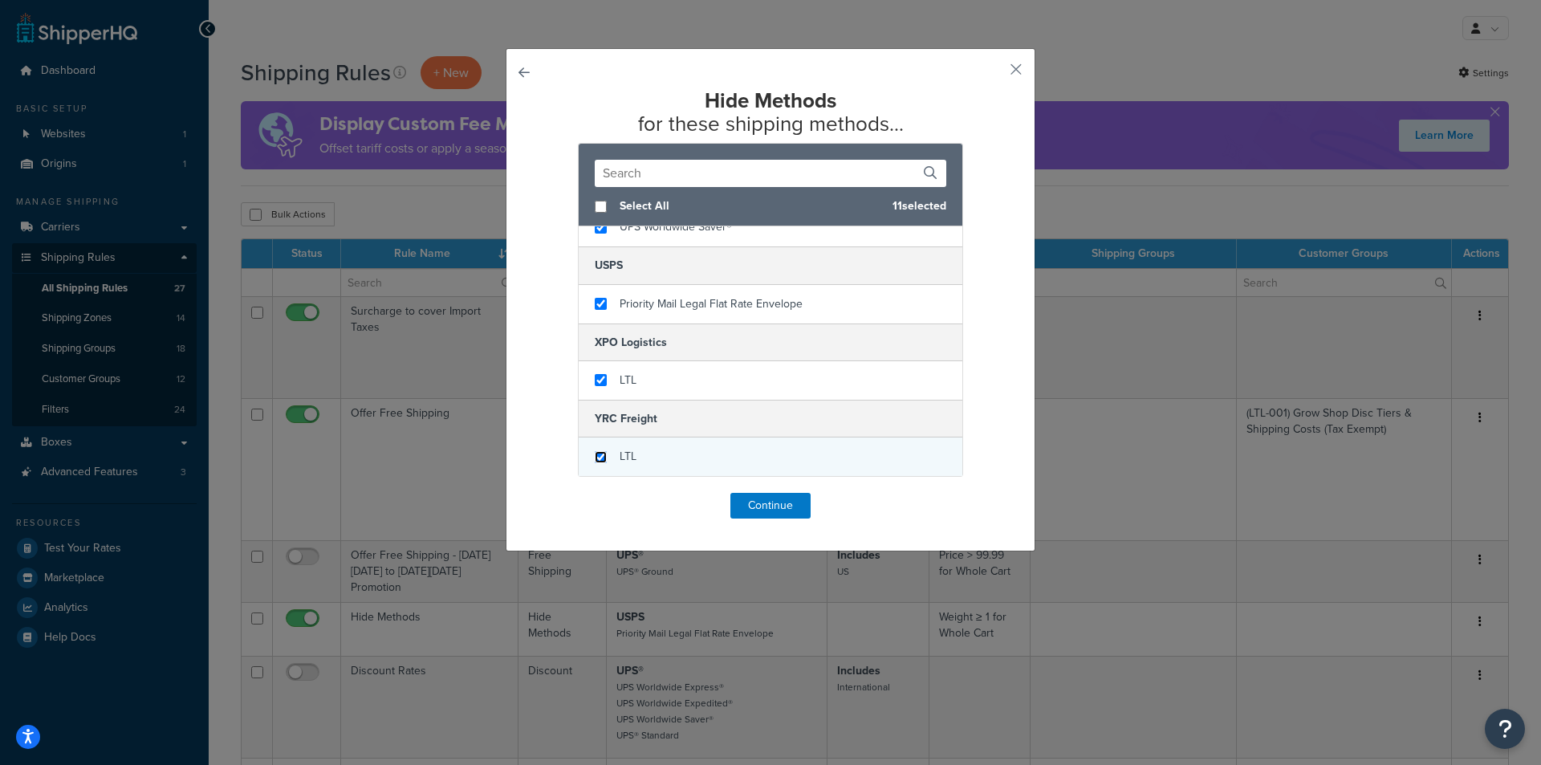
click at [598, 451] on input "checkbox" at bounding box center [601, 457] width 12 height 12
checkbox input "true"
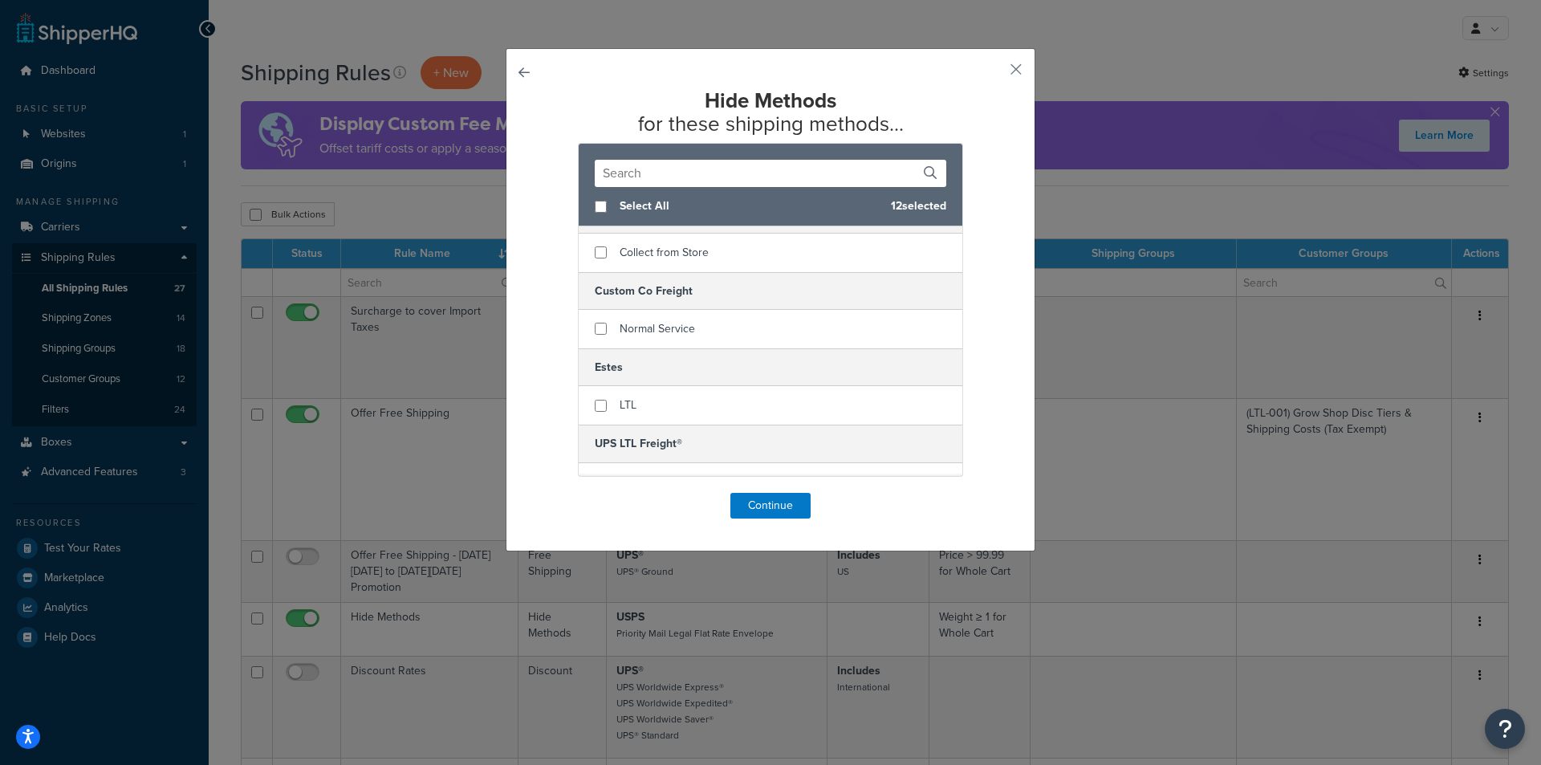
scroll to position [0, 0]
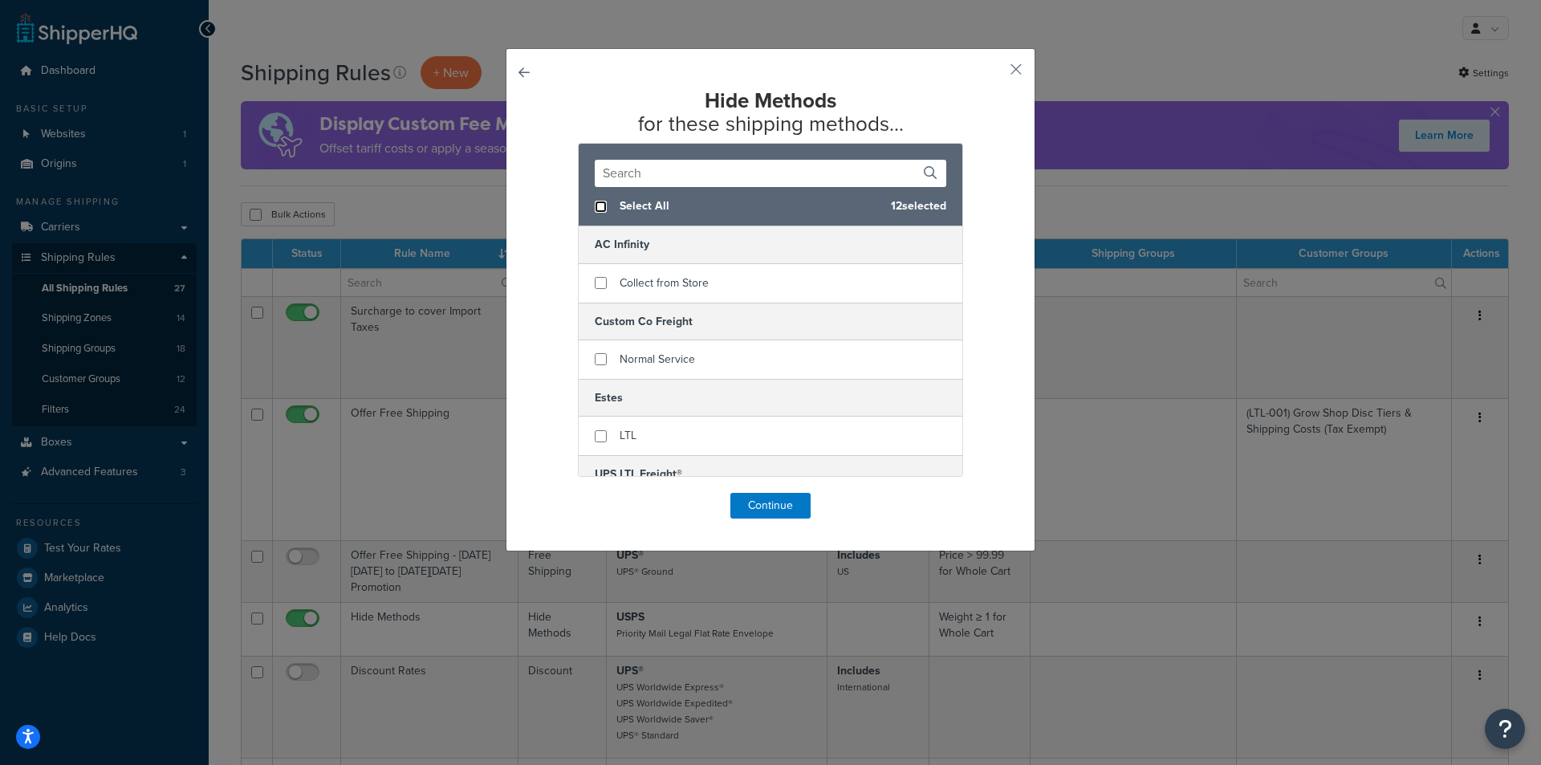
click at [595, 205] on input "checkbox" at bounding box center [601, 207] width 12 height 12
checkbox input "true"
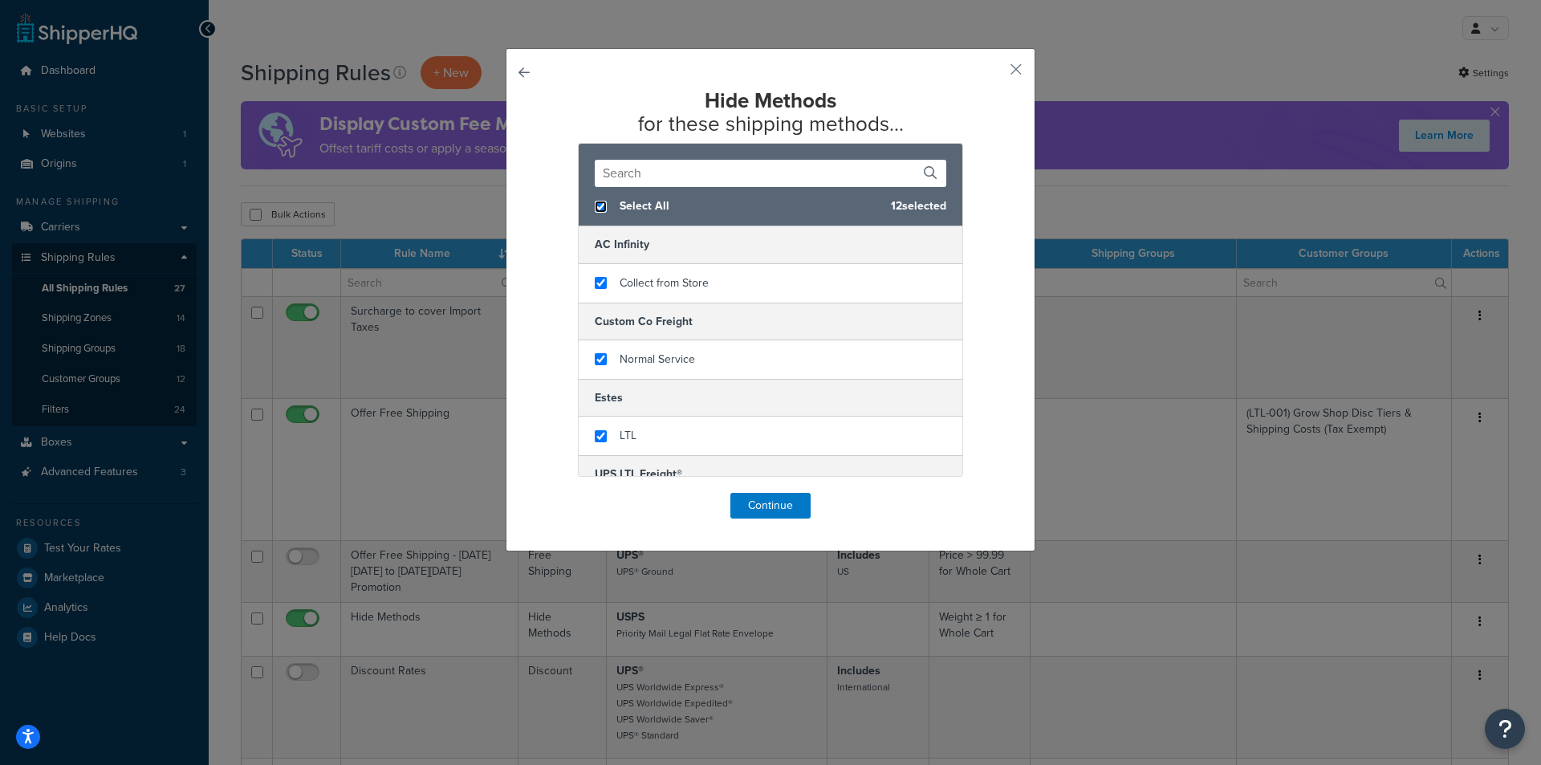
checkbox input "true"
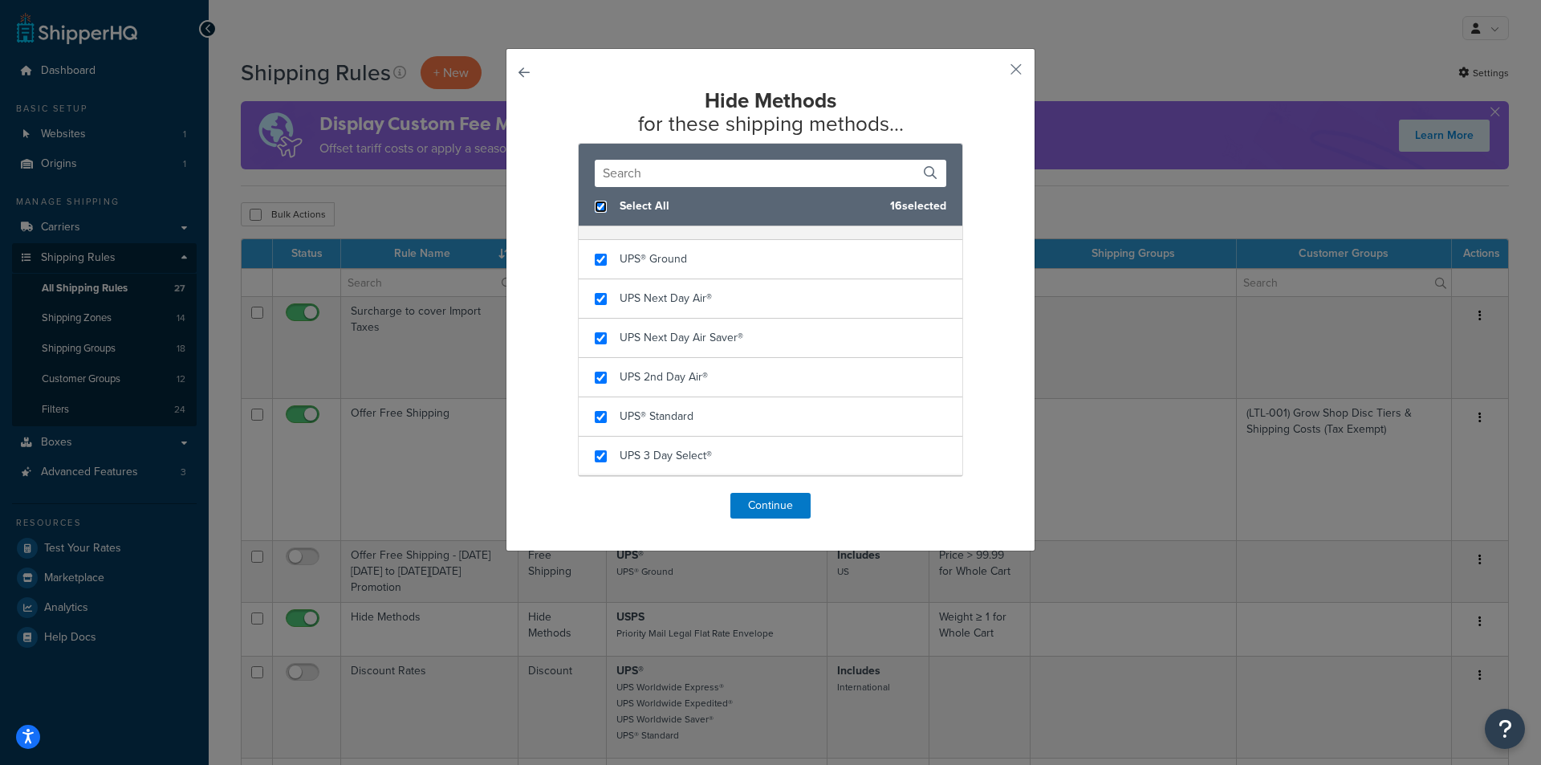
scroll to position [401, 0]
click at [773, 505] on button "Continue" at bounding box center [770, 506] width 80 height 26
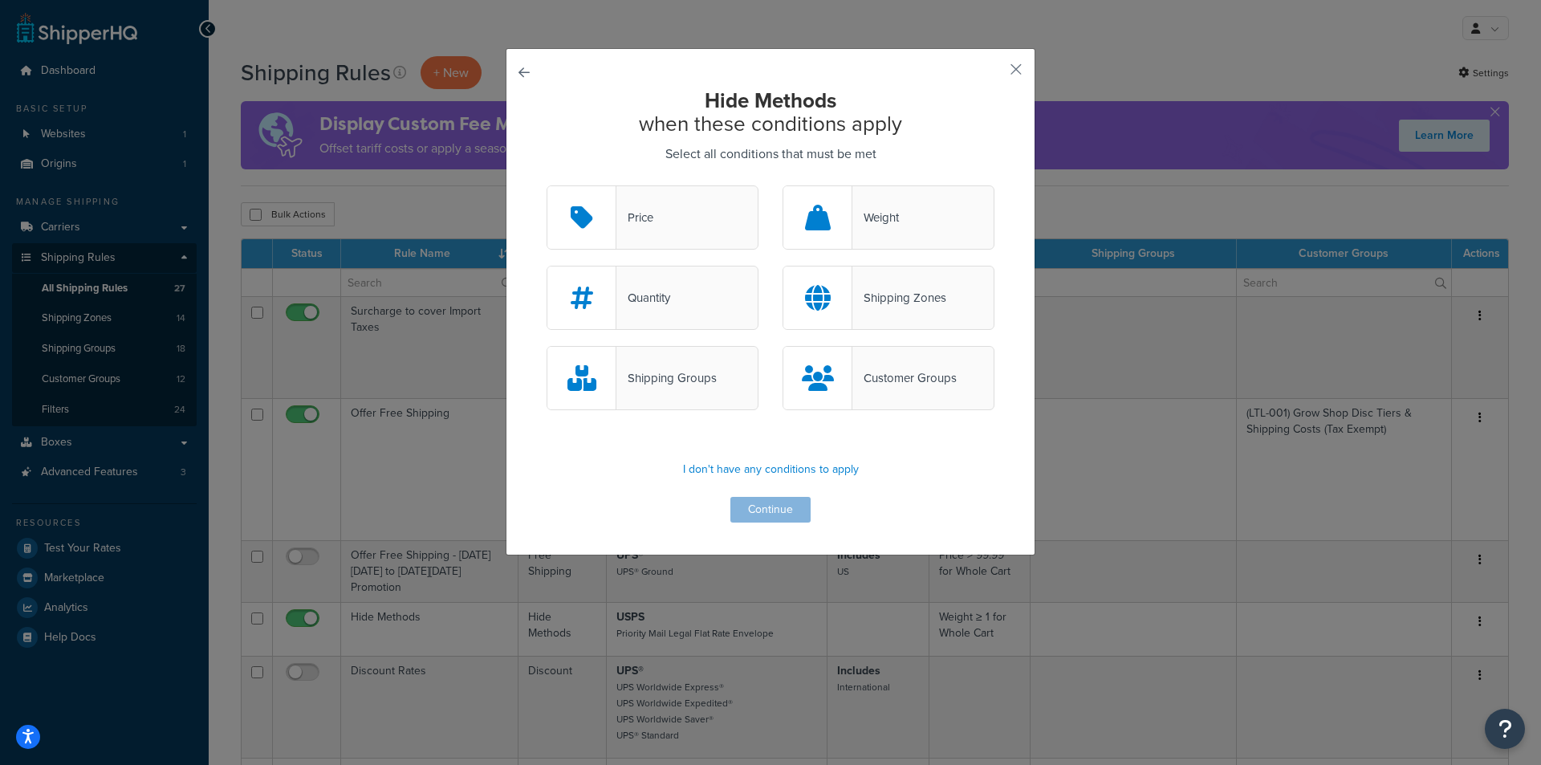
click at [877, 286] on div "Shipping Zones" at bounding box center [888, 298] width 212 height 64
click at [0, 0] on input "Shipping Zones" at bounding box center [0, 0] width 0 height 0
click at [773, 510] on button "Continue" at bounding box center [770, 510] width 80 height 26
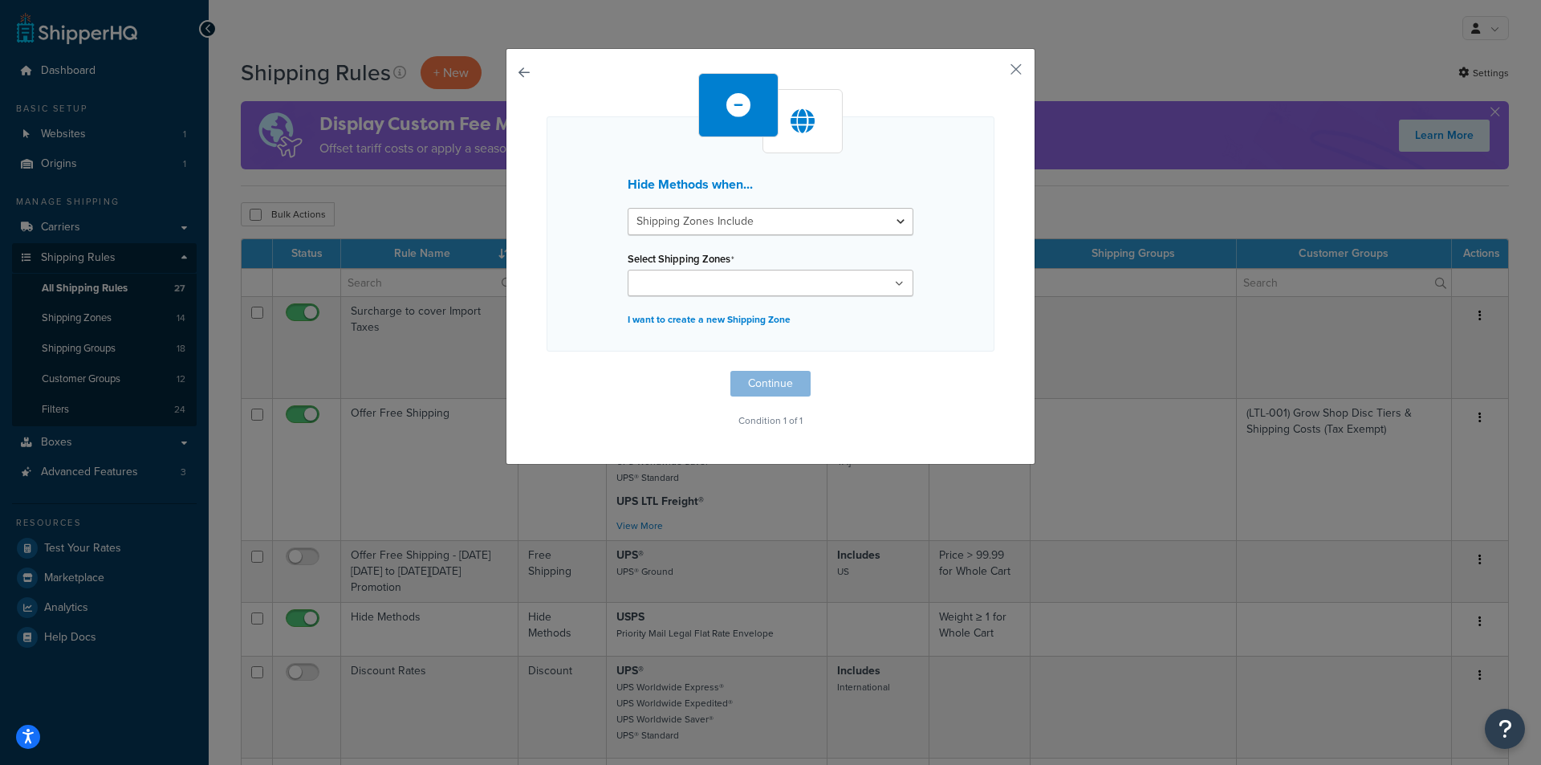
click at [753, 282] on input "Select Shipping Zones" at bounding box center [703, 284] width 142 height 18
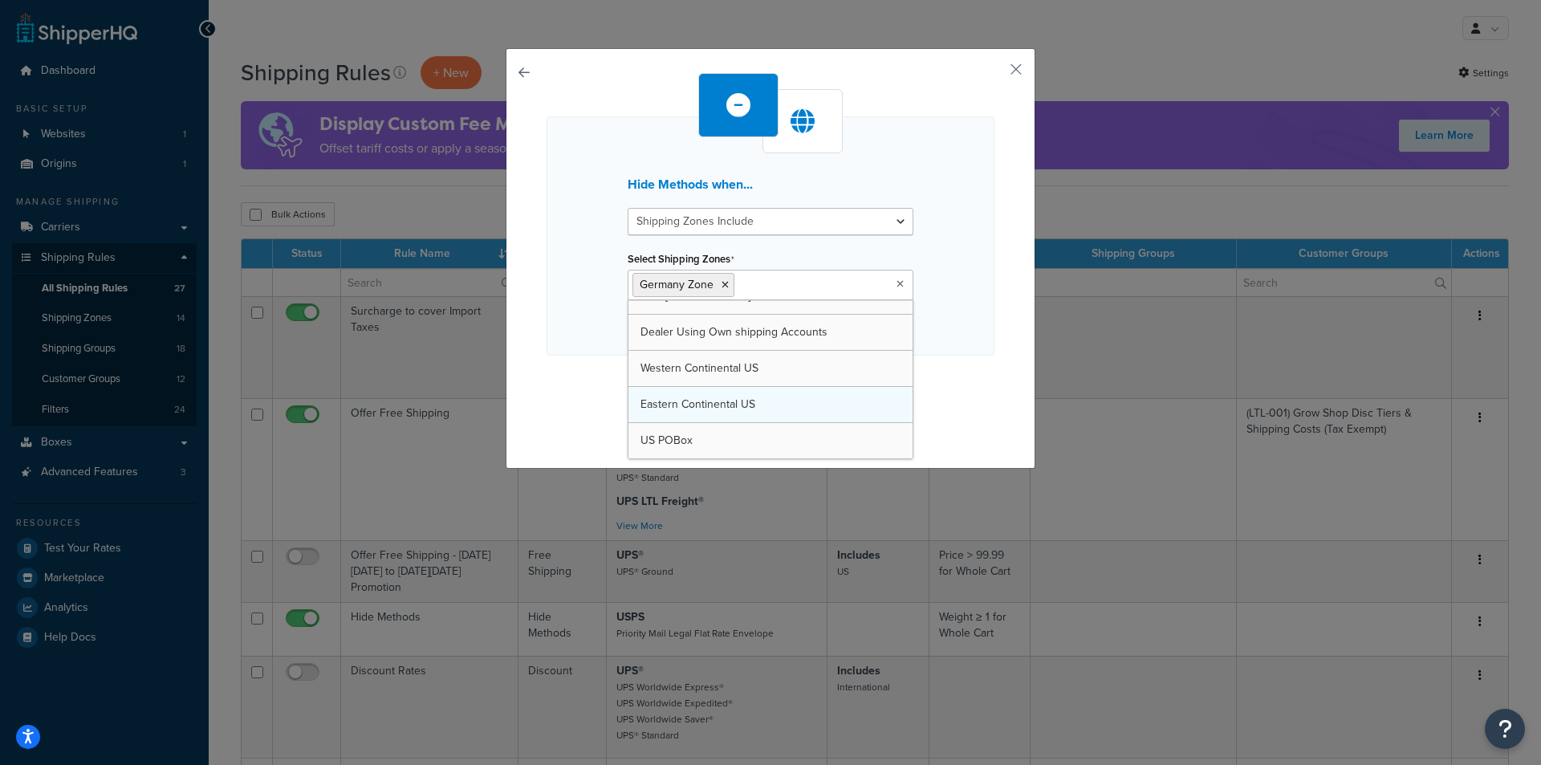
scroll to position [310, 0]
click at [941, 256] on div "Hide Methods when... Shipping Zones Include Shipping Zones Do Not Include Selec…" at bounding box center [770, 235] width 448 height 239
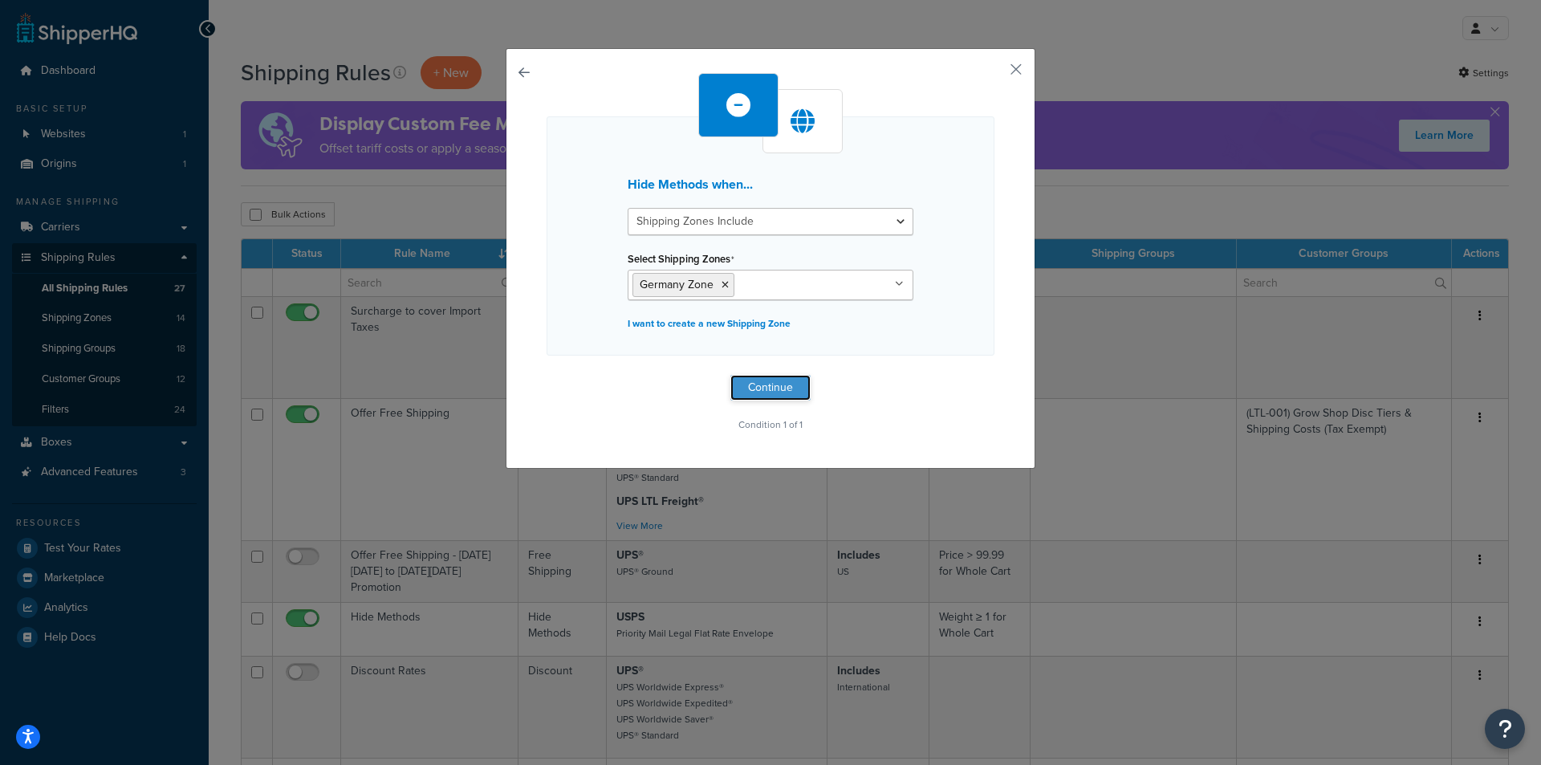
click at [759, 384] on button "Continue" at bounding box center [770, 388] width 80 height 26
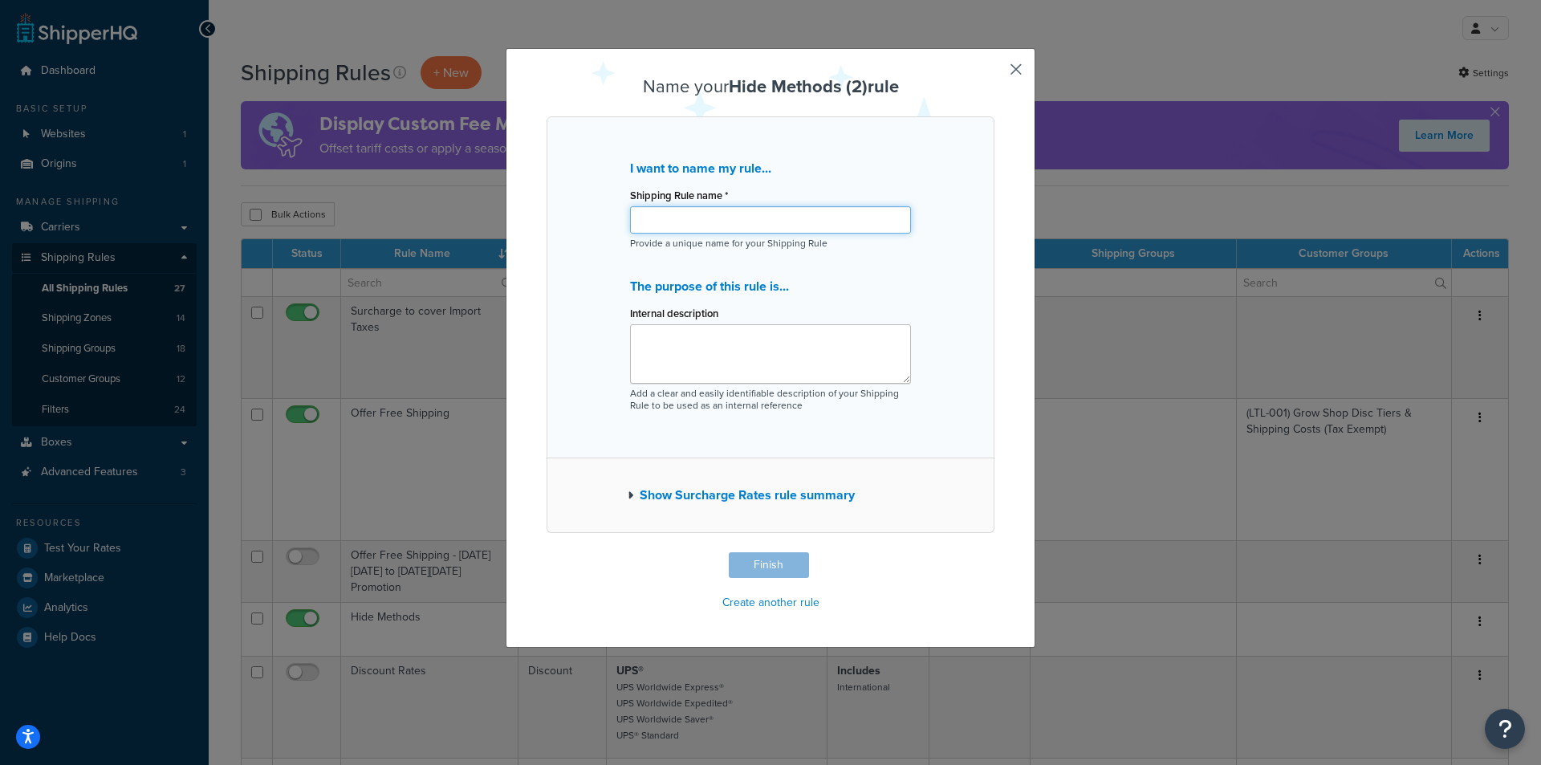
click at [788, 220] on input "Shipping Rule name *" at bounding box center [770, 219] width 281 height 27
type input "Hide gERMANY sHIPPING"
drag, startPoint x: 591, startPoint y: 220, endPoint x: 498, endPoint y: 227, distance: 93.4
click at [498, 227] on div "Name your Hide Methods (2) rule I want to name my rule... Shipping Rule name * …" at bounding box center [770, 382] width 1541 height 765
type input "Hide Germany Shipping"
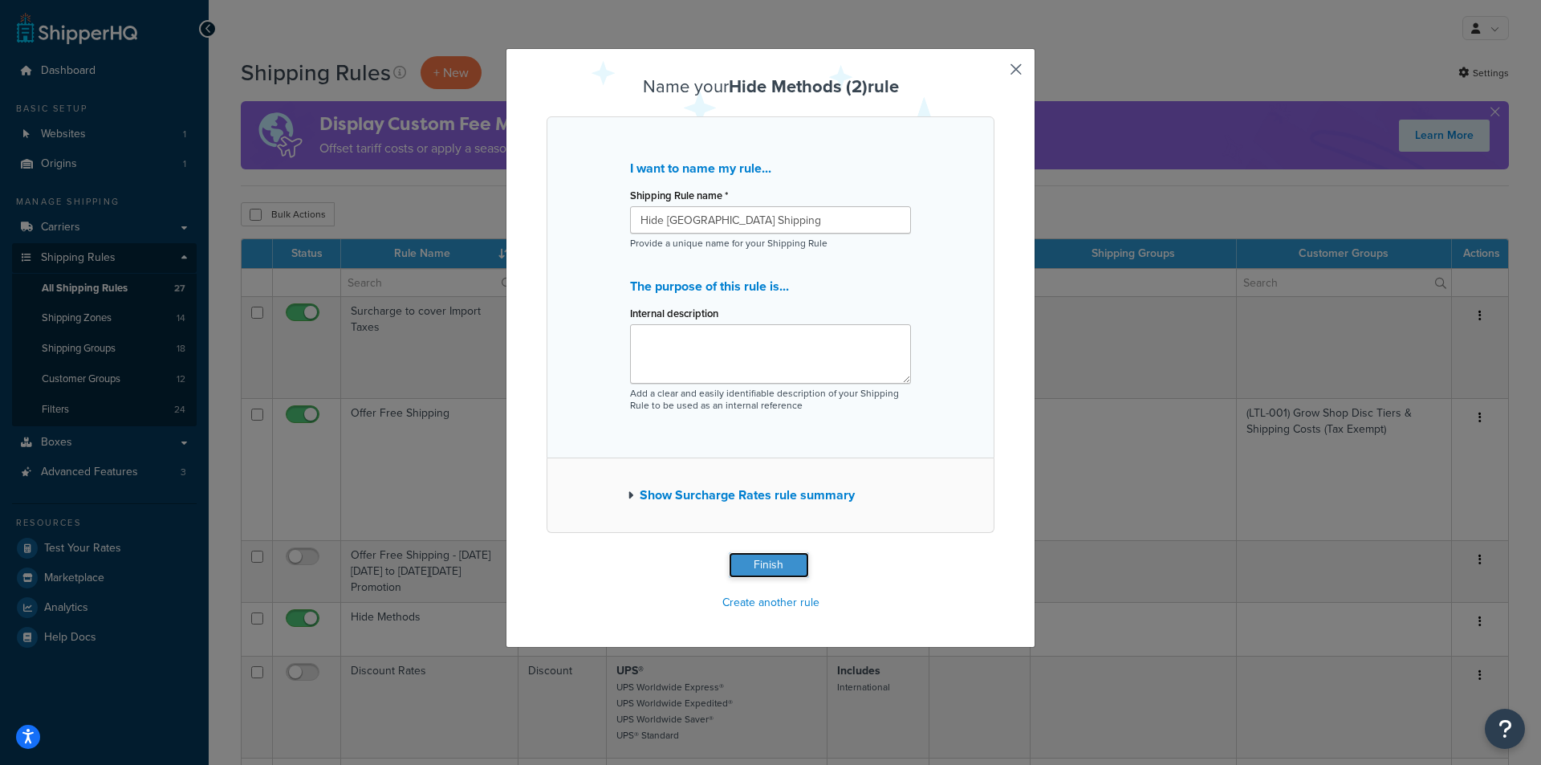
click at [768, 559] on button "Finish" at bounding box center [769, 565] width 80 height 26
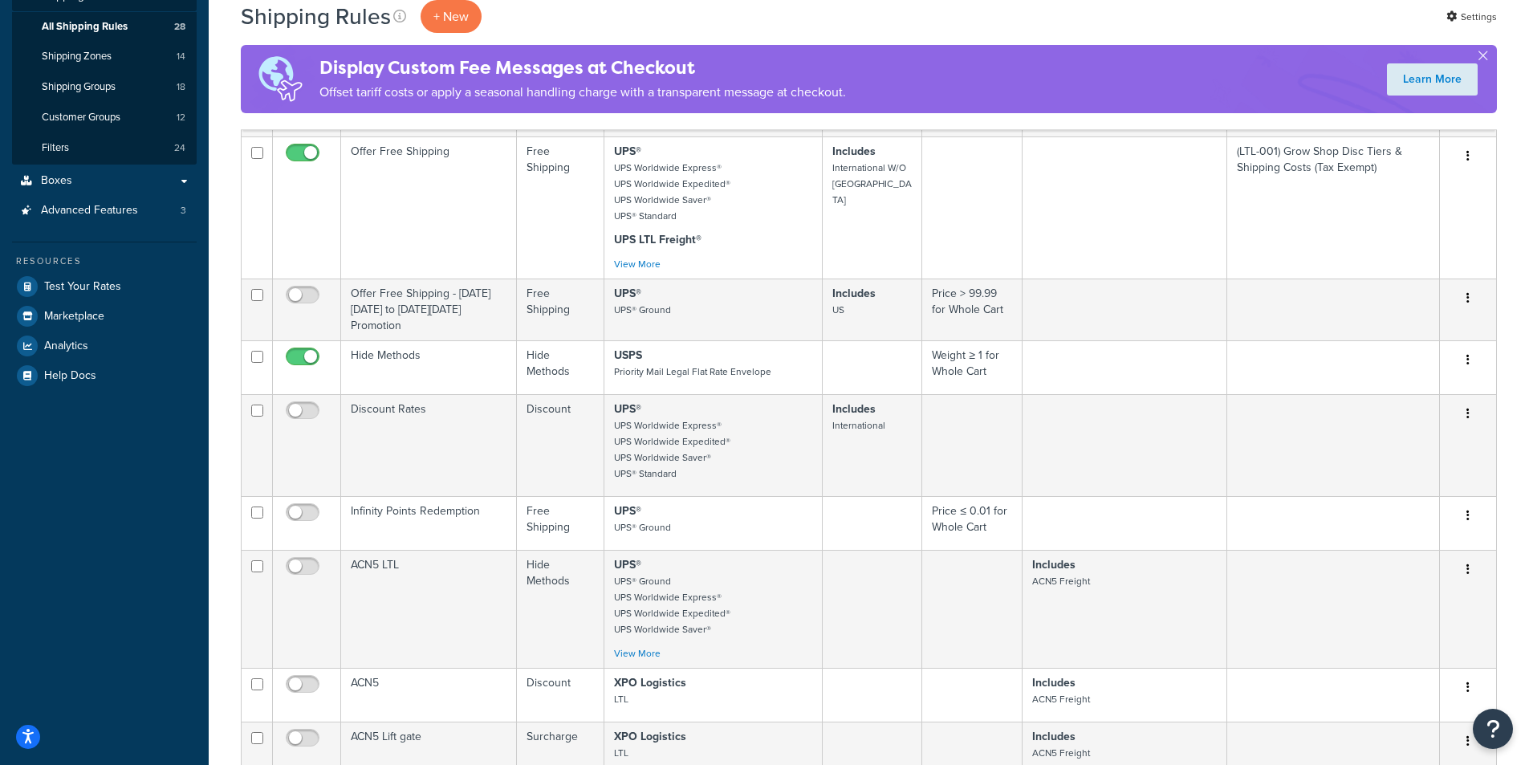
scroll to position [684, 0]
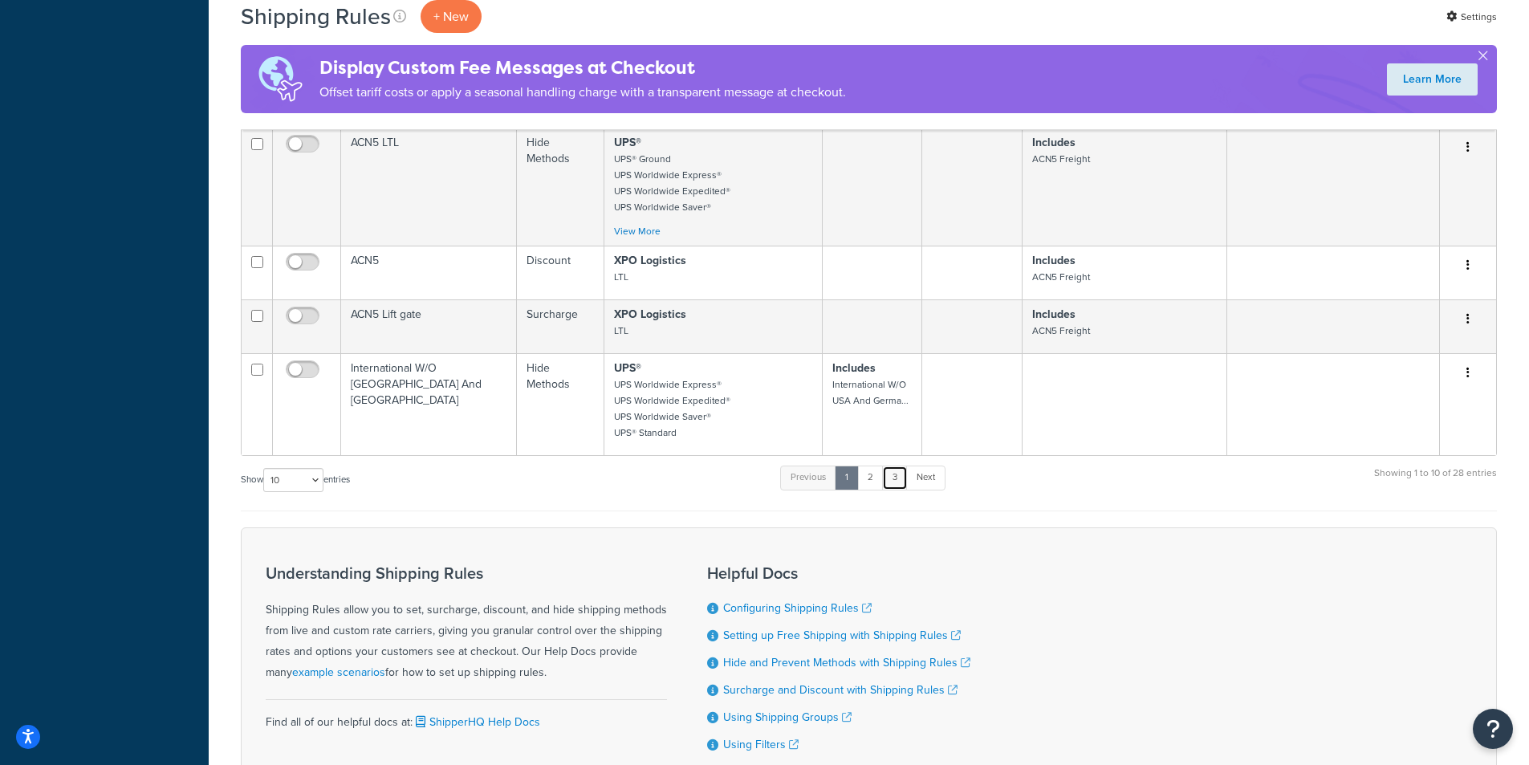
click at [896, 481] on link "3" at bounding box center [895, 477] width 26 height 24
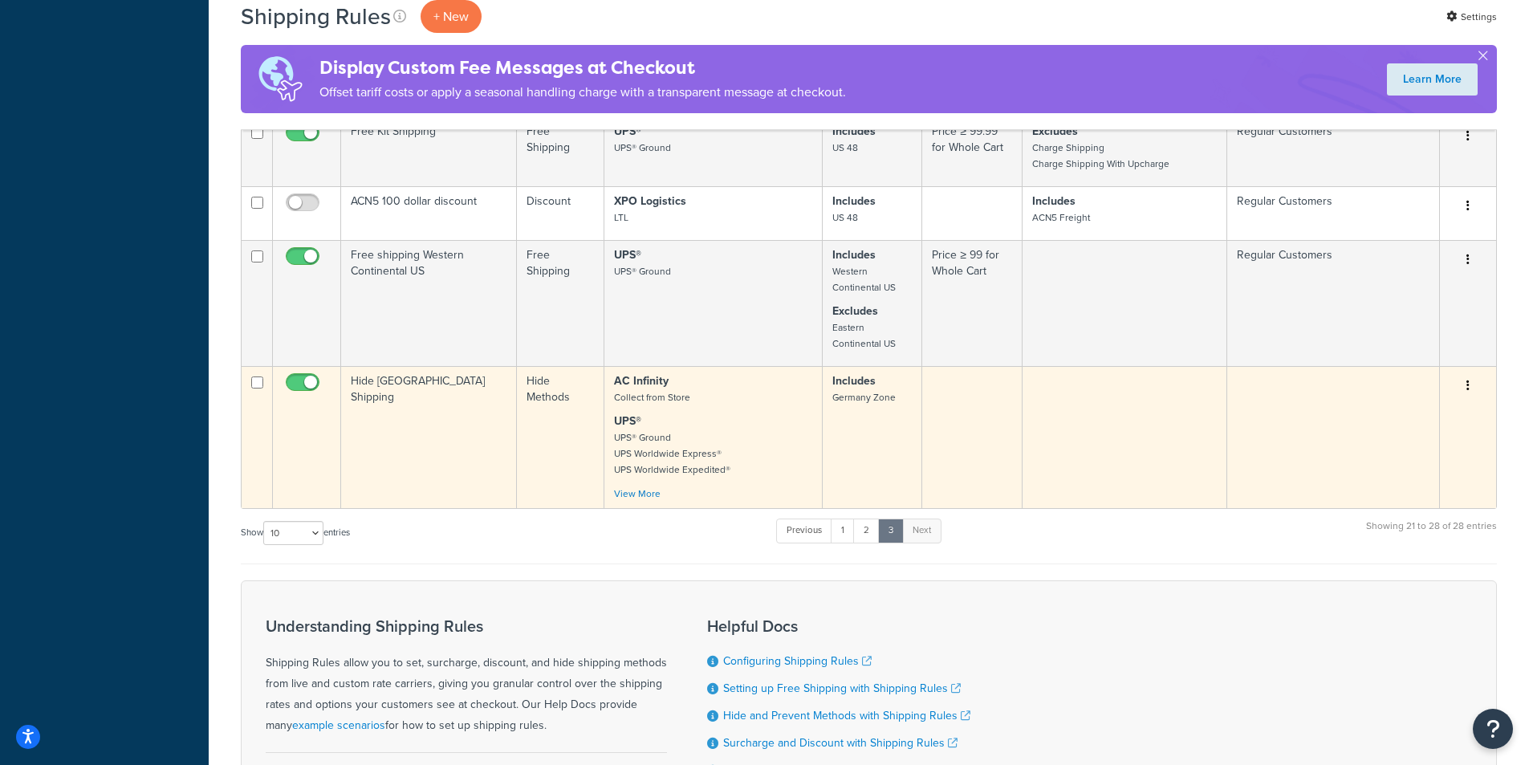
click at [309, 390] on input "checkbox" at bounding box center [304, 386] width 44 height 20
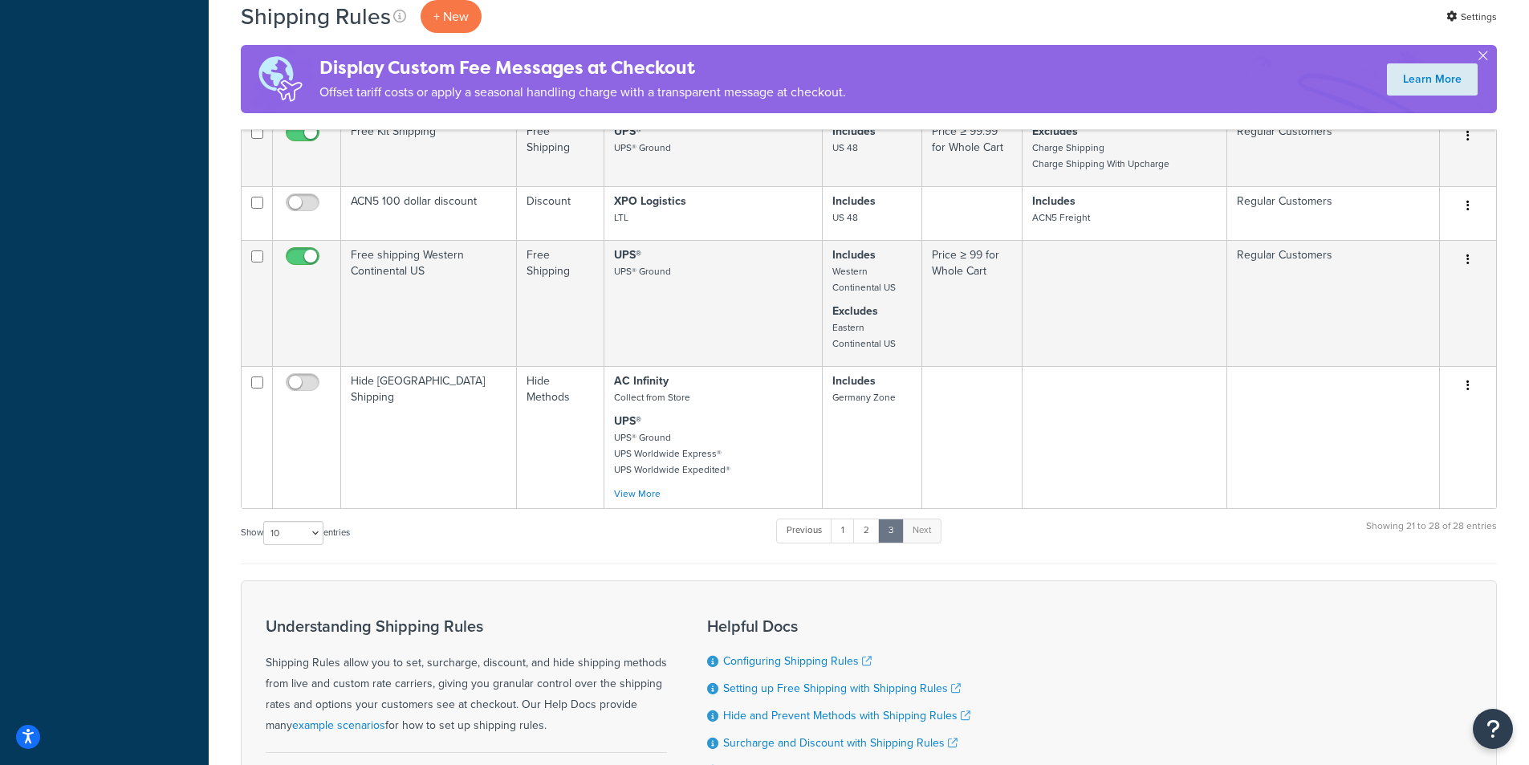
click at [798, 597] on div "Understanding Shipping Rules Shipping Rules allow you to set, surcharge, discou…" at bounding box center [869, 724] width 1256 height 288
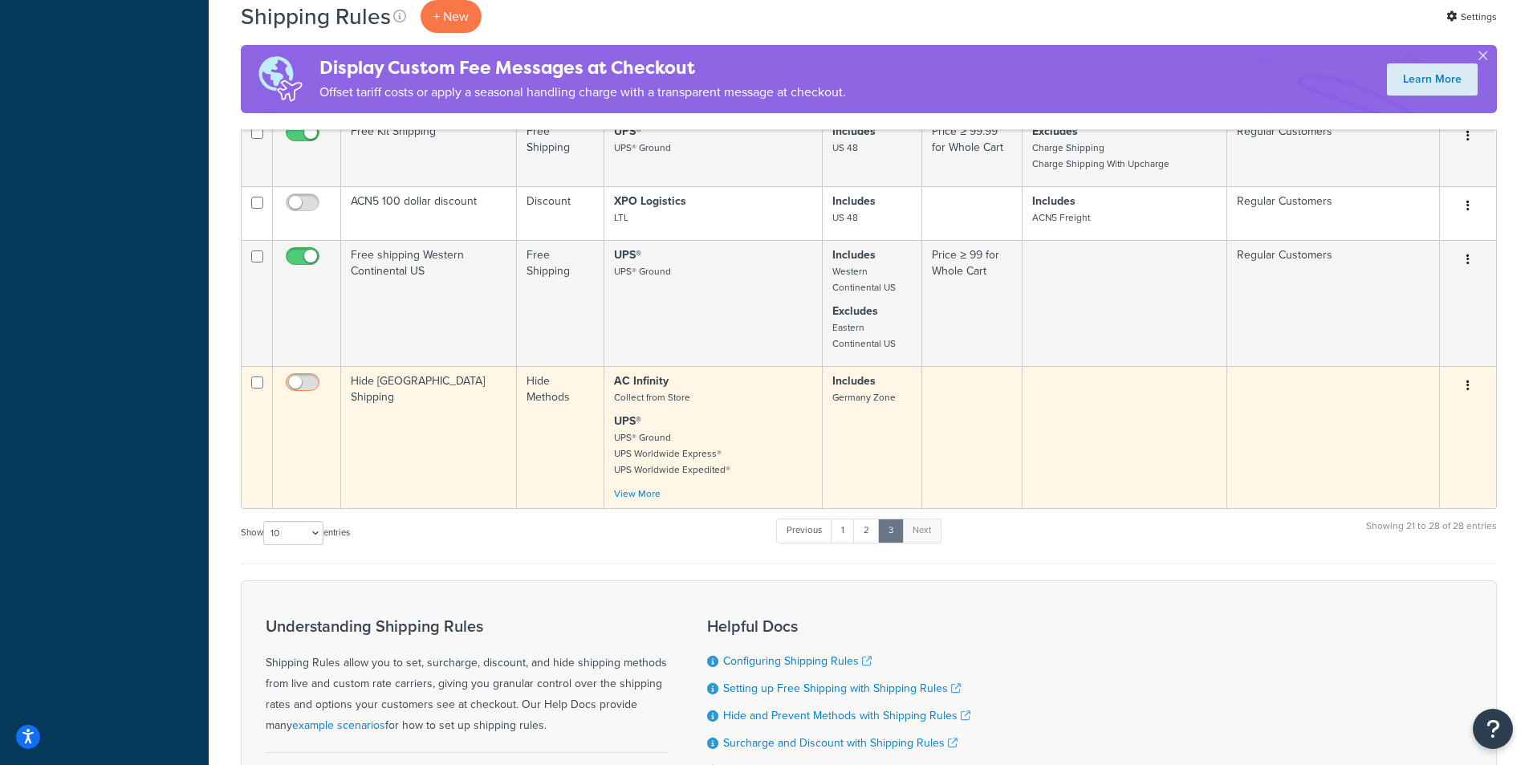
click at [294, 393] on input "checkbox" at bounding box center [304, 386] width 44 height 20
click at [288, 393] on input "checkbox" at bounding box center [304, 386] width 44 height 20
checkbox input "false"
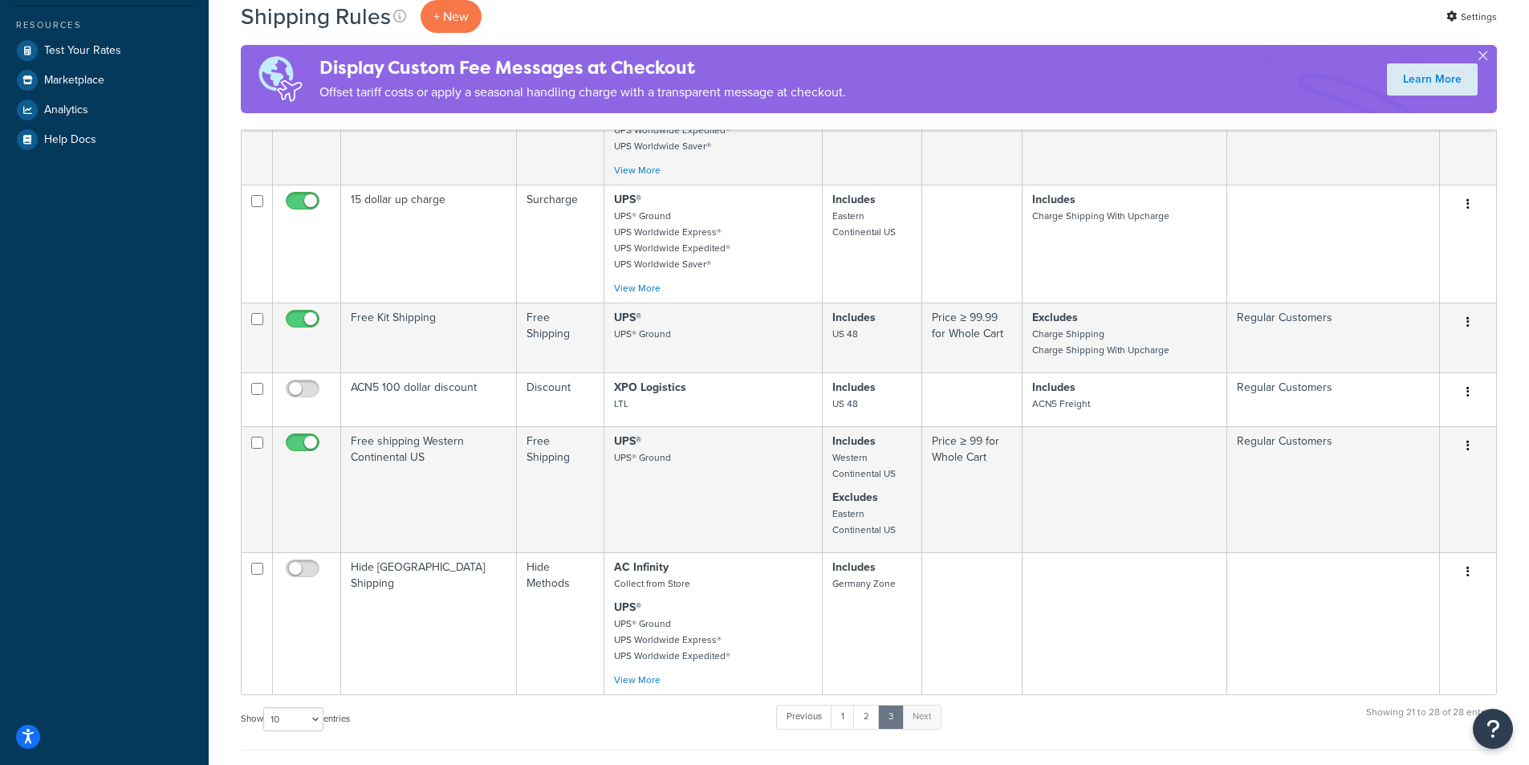
scroll to position [0, 0]
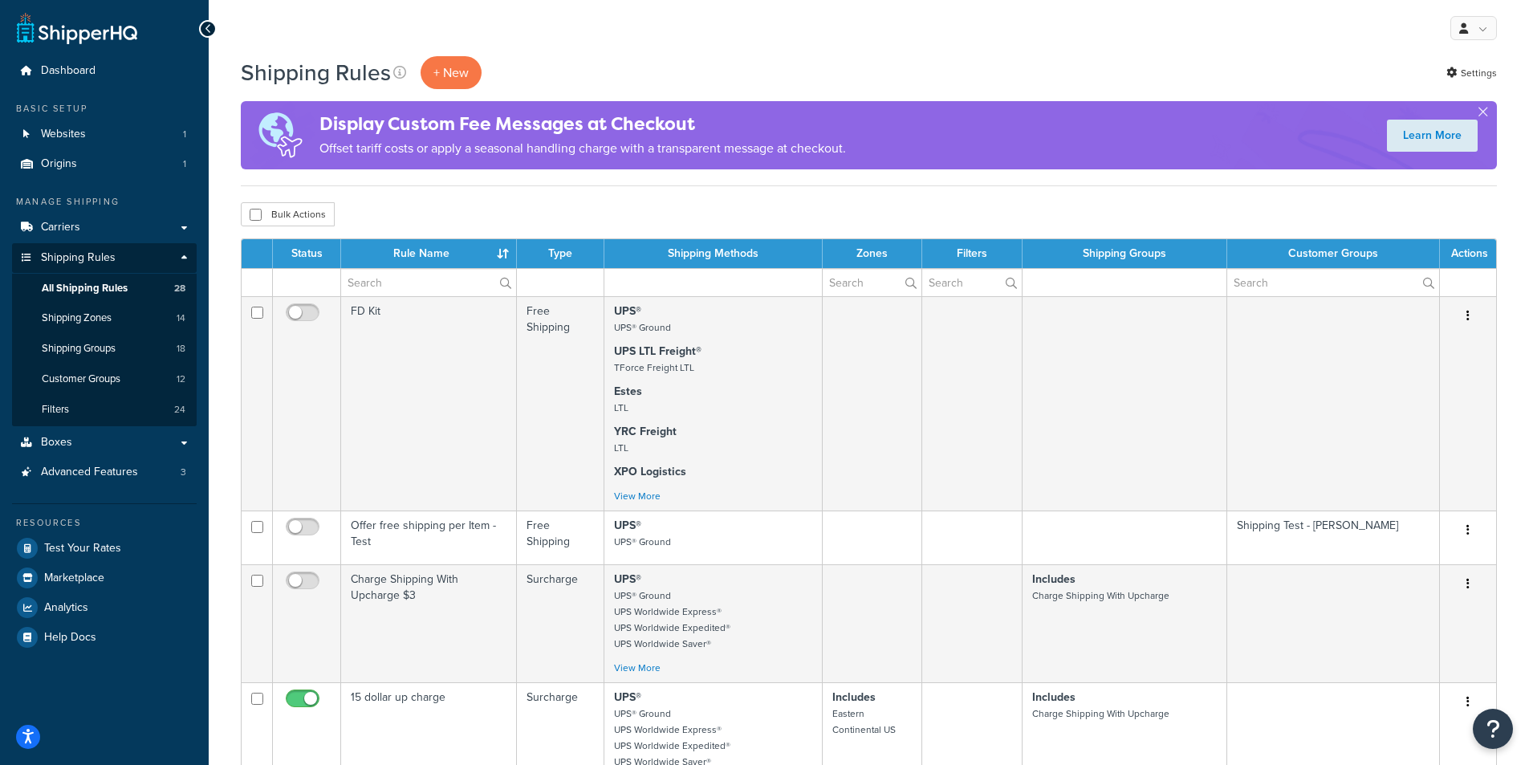
click at [562, 16] on div "My Profile Billing Global Settings Contact Us Logout" at bounding box center [869, 28] width 1320 height 56
click at [416, 22] on div "My Profile Billing Global Settings Contact Us Logout" at bounding box center [869, 28] width 1320 height 56
click at [343, 19] on div "My Profile Billing Global Settings Contact Us Logout" at bounding box center [869, 28] width 1320 height 56
click at [277, 10] on div "My Profile Billing Global Settings Contact Us Logout" at bounding box center [869, 28] width 1320 height 56
click at [263, 18] on div "My Profile Billing Global Settings Contact Us Logout" at bounding box center [869, 28] width 1320 height 56
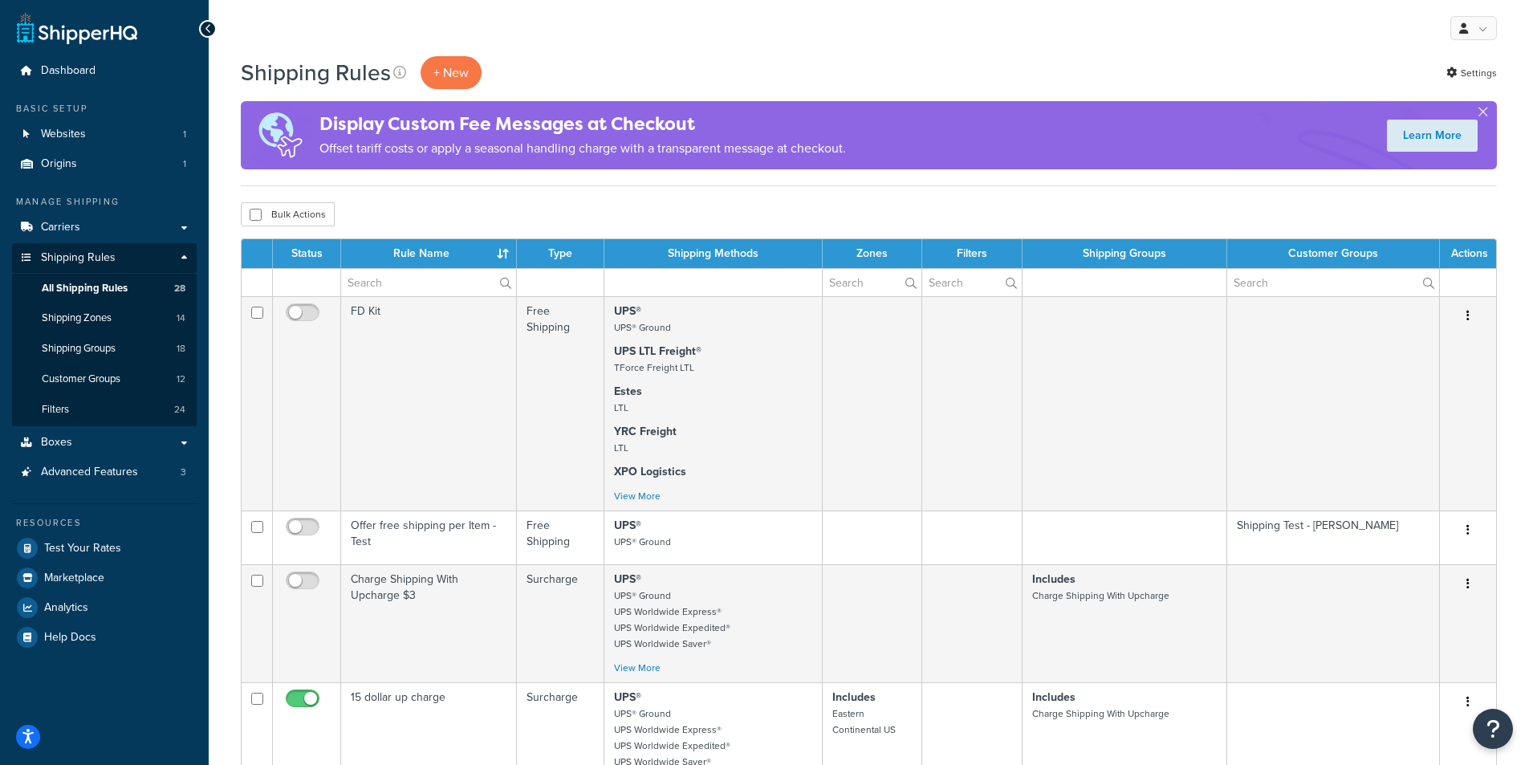
click at [325, 11] on div "My Profile Billing Global Settings Contact Us Logout" at bounding box center [869, 28] width 1320 height 56
